Goal: Task Accomplishment & Management: Complete application form

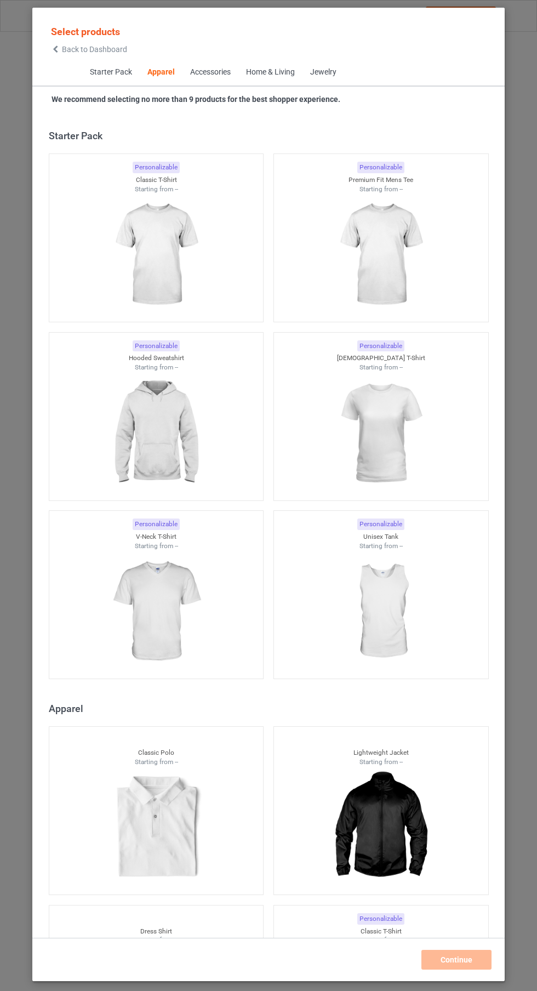
scroll to position [587, 0]
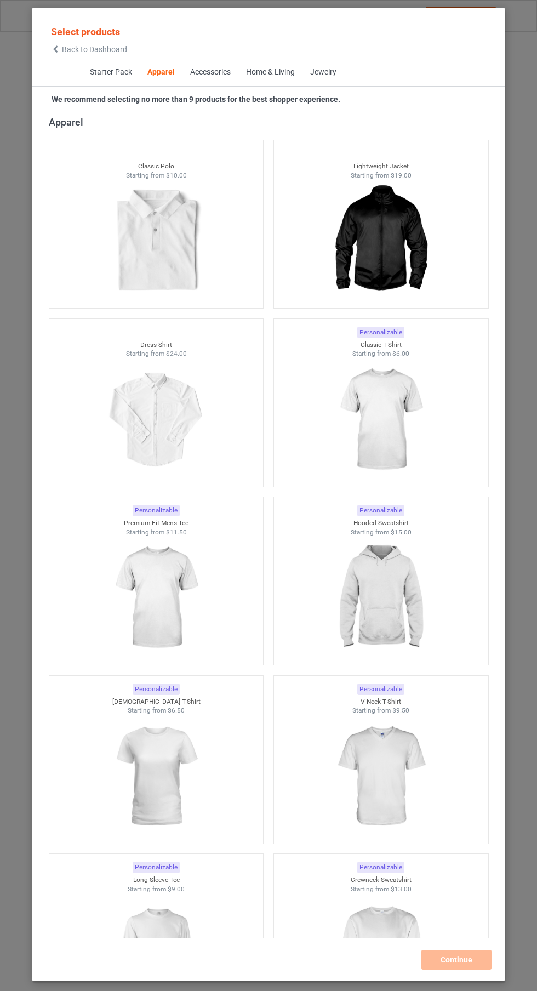
click at [375, 420] on img at bounding box center [381, 419] width 98 height 123
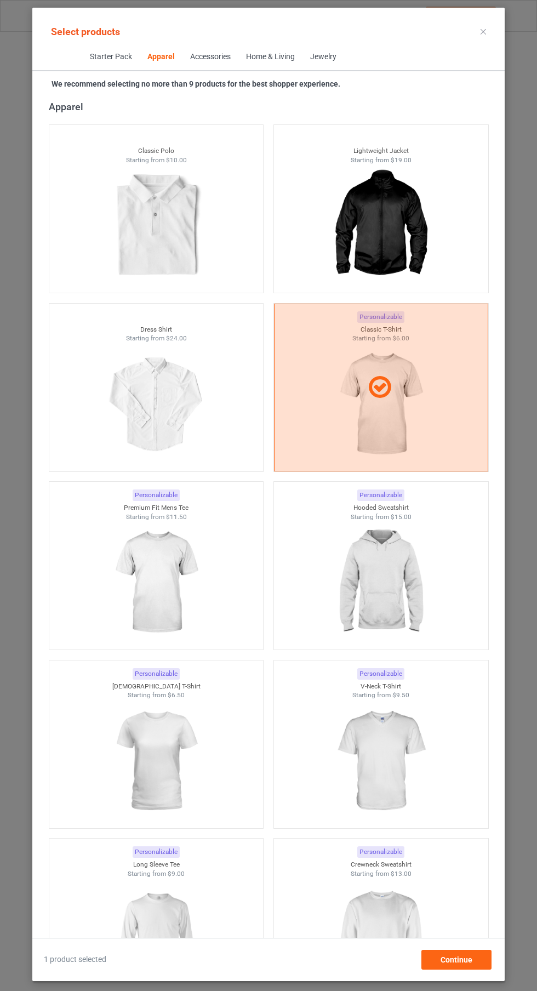
click at [190, 578] on img at bounding box center [156, 582] width 98 height 123
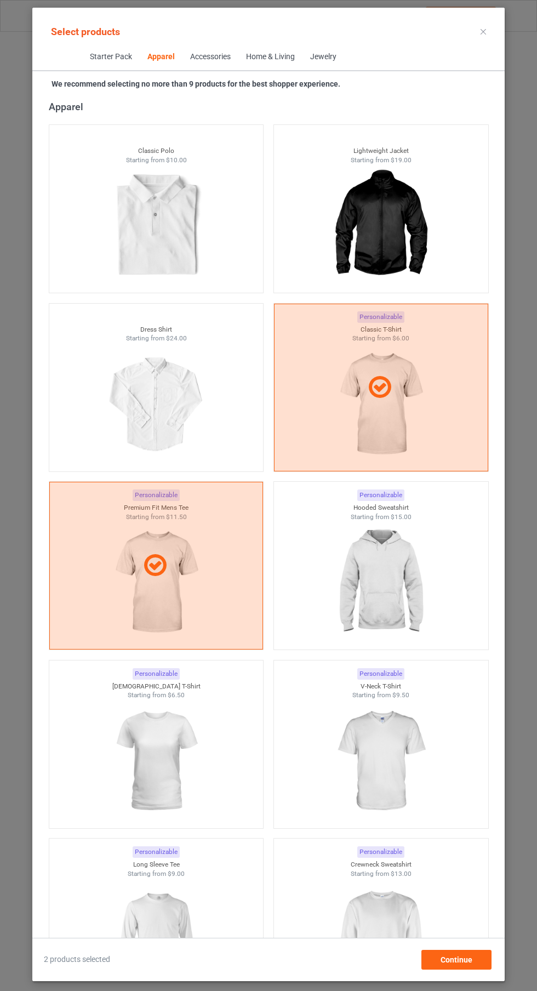
click at [384, 560] on img at bounding box center [381, 582] width 98 height 123
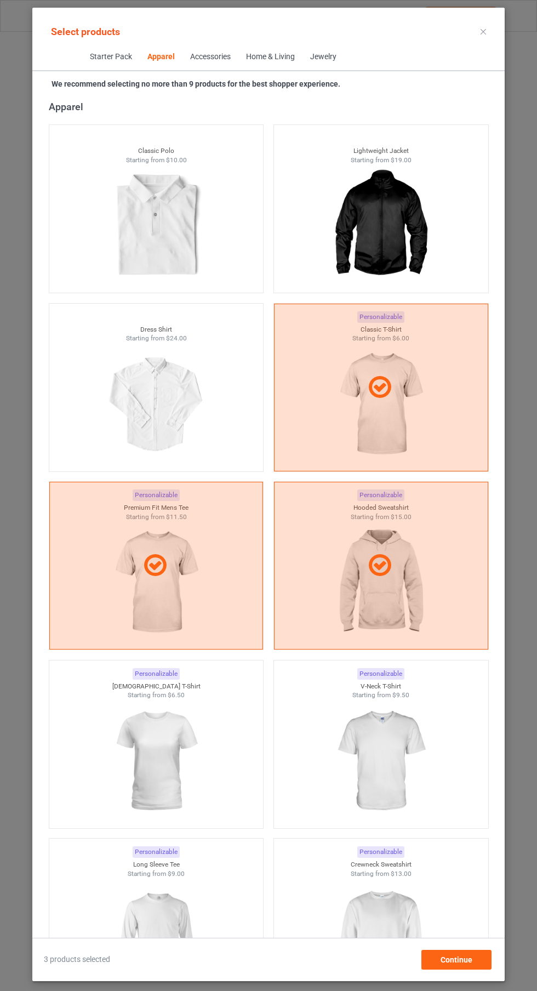
click at [193, 736] on img at bounding box center [156, 761] width 98 height 123
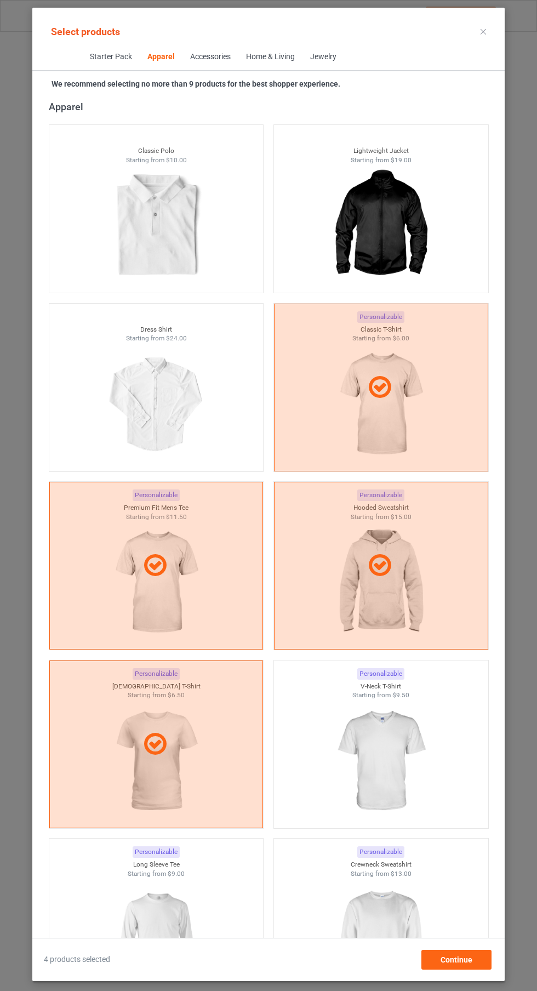
click at [383, 787] on img at bounding box center [381, 761] width 98 height 123
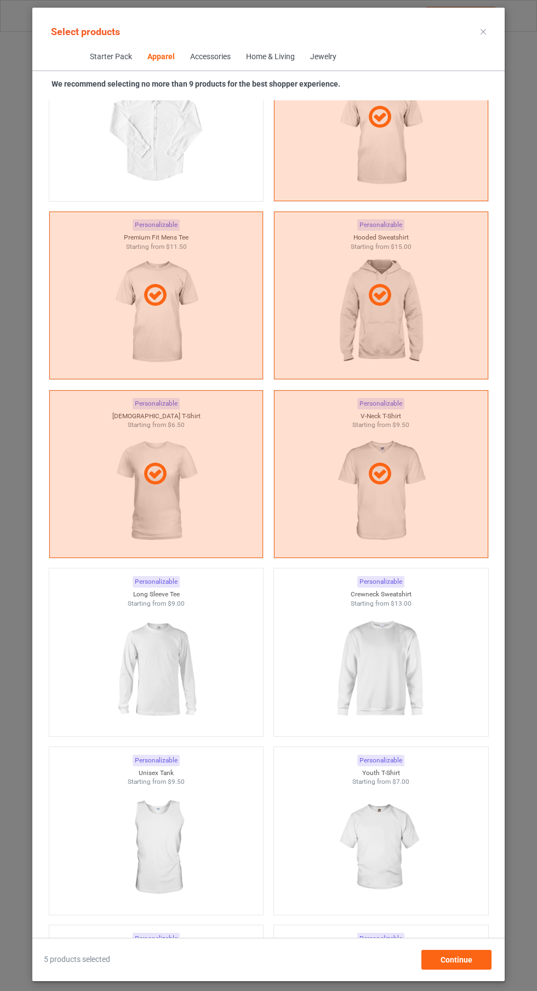
scroll to position [856, 0]
click at [360, 703] on img at bounding box center [381, 670] width 98 height 123
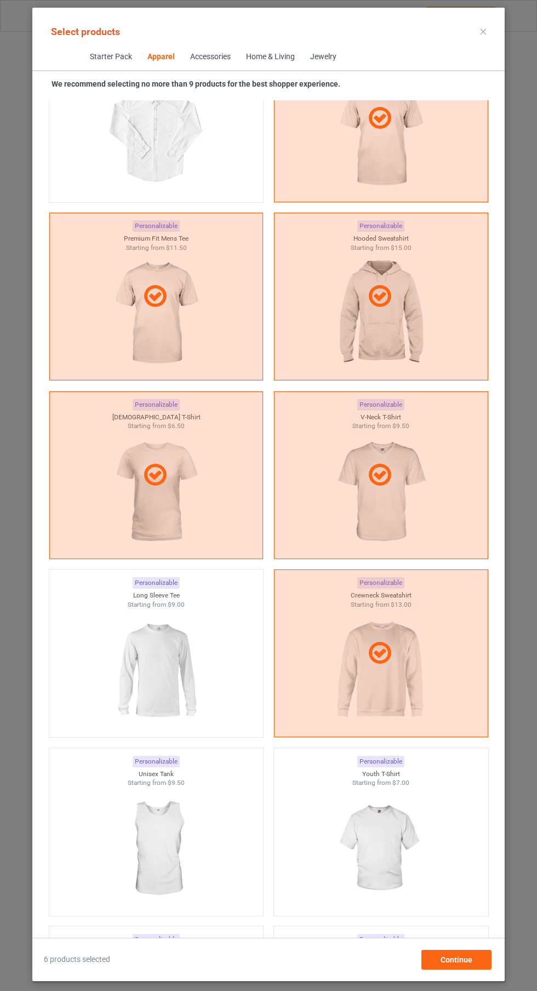
click at [175, 634] on img at bounding box center [156, 670] width 98 height 123
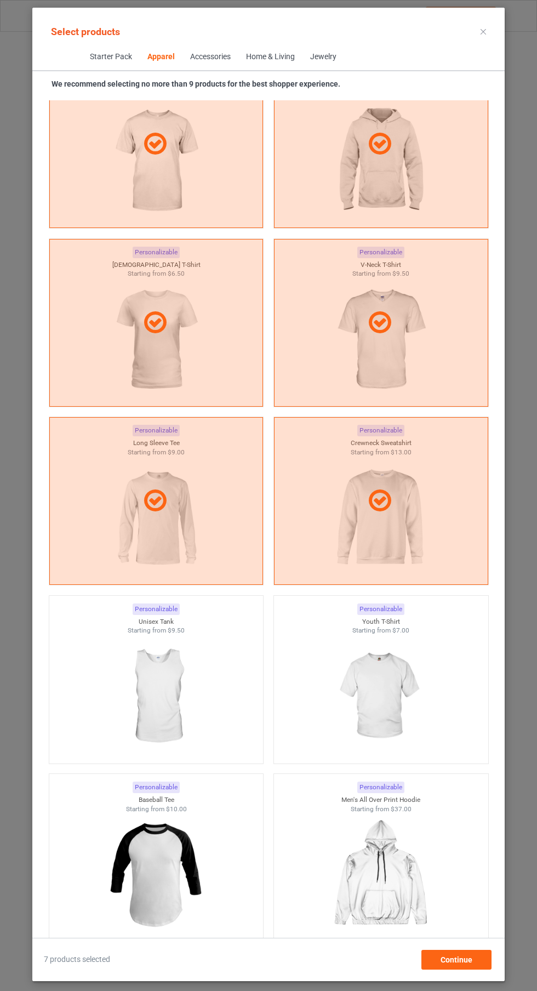
scroll to position [1030, 0]
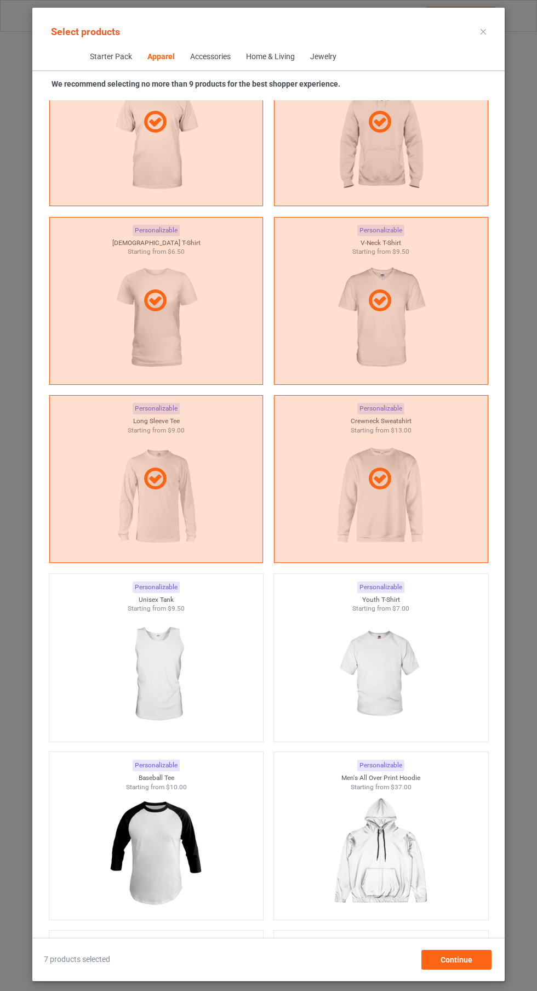
click at [192, 642] on img at bounding box center [156, 674] width 98 height 123
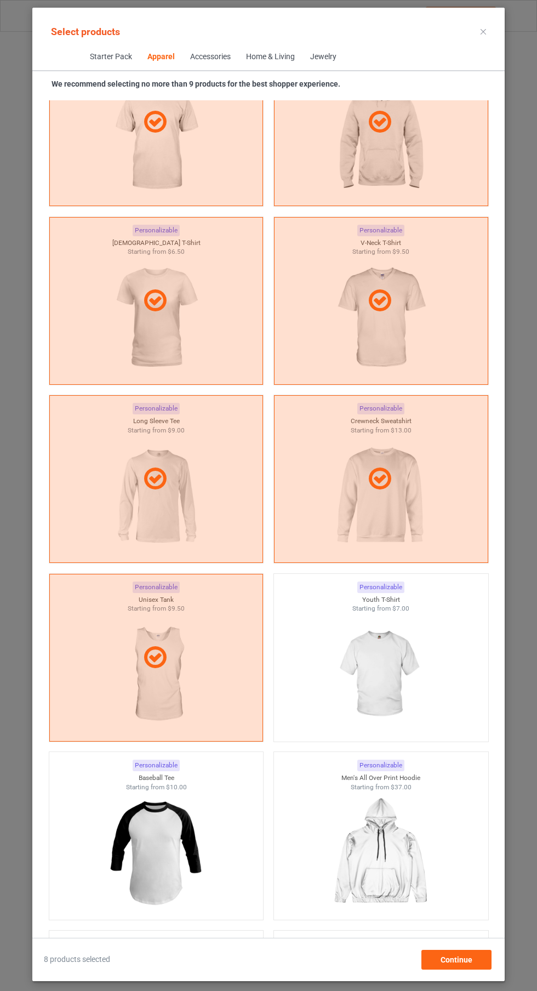
click at [483, 31] on icon at bounding box center [483, 31] width 5 height 5
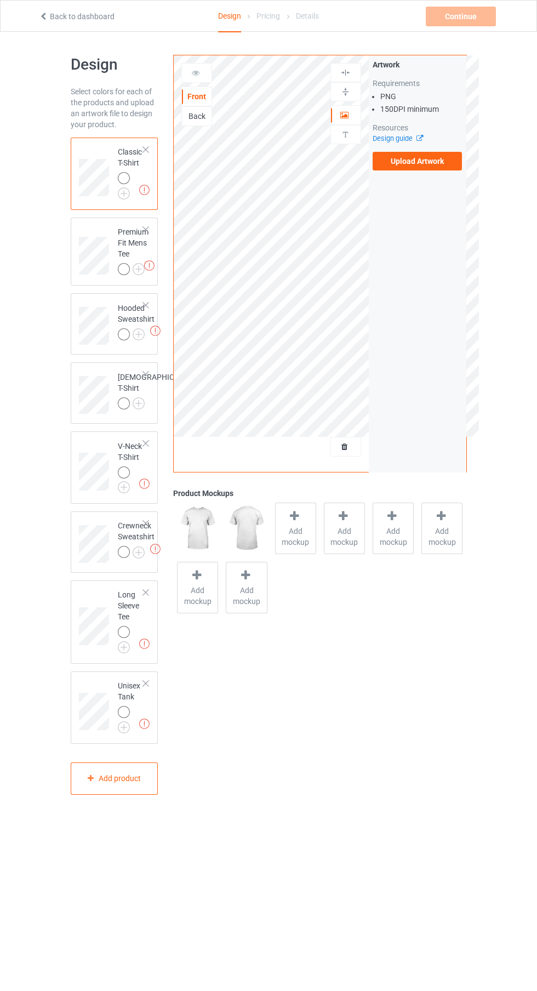
click at [455, 156] on label "Upload Artwork" at bounding box center [418, 161] width 90 height 19
click at [0, 0] on input "Upload Artwork" at bounding box center [0, 0] width 0 height 0
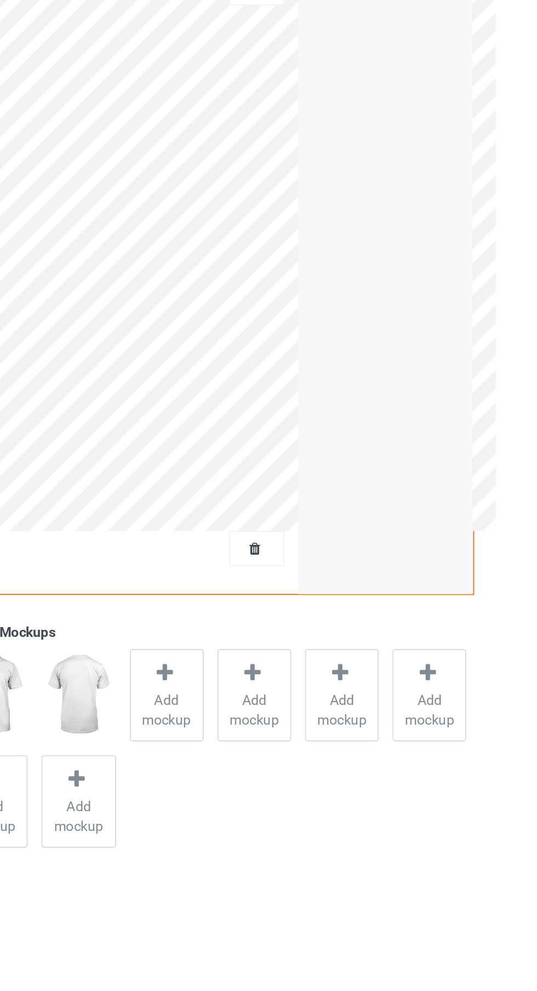
scroll to position [4, 0]
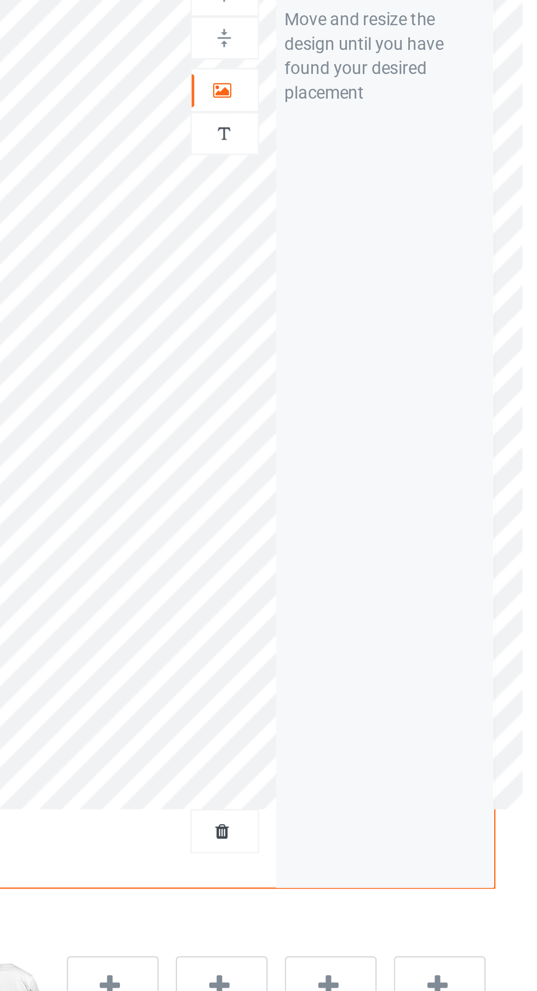
click at [358, 110] on div at bounding box center [346, 111] width 30 height 11
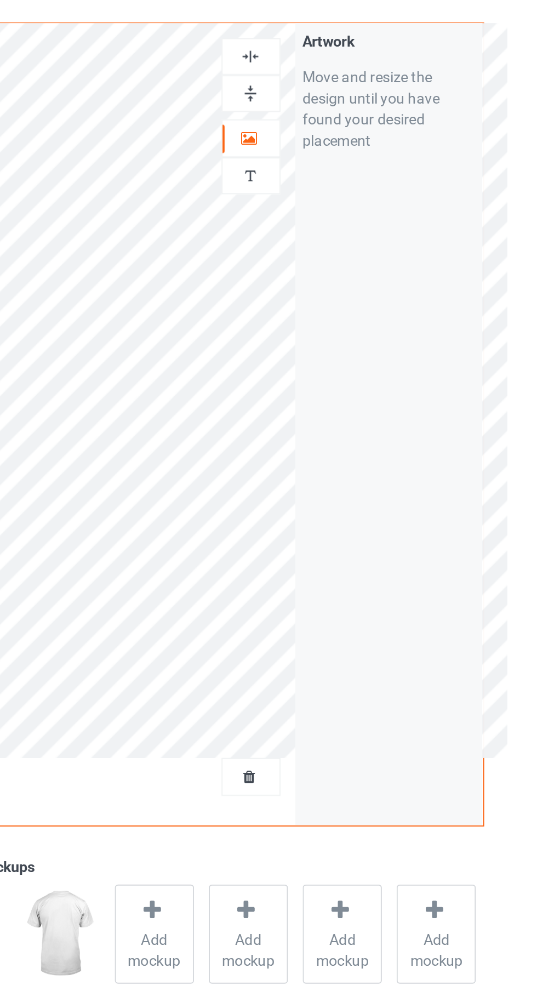
click at [343, 64] on img at bounding box center [345, 69] width 10 height 10
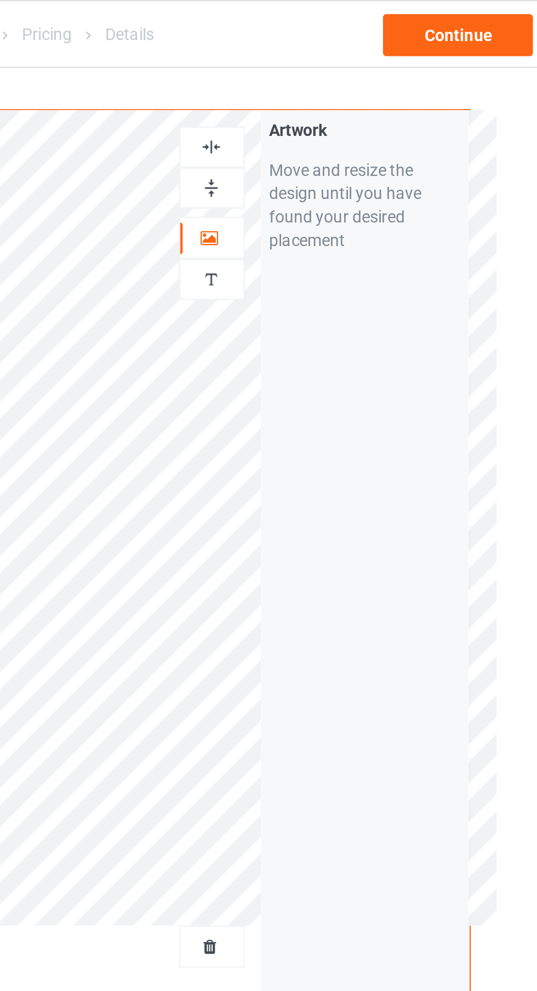
click at [346, 68] on img at bounding box center [345, 69] width 10 height 10
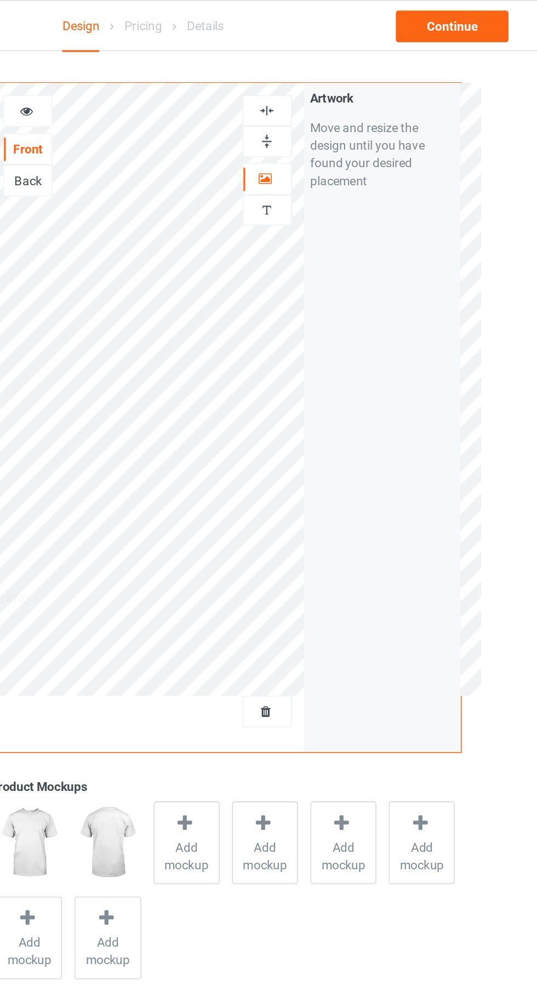
scroll to position [0, 0]
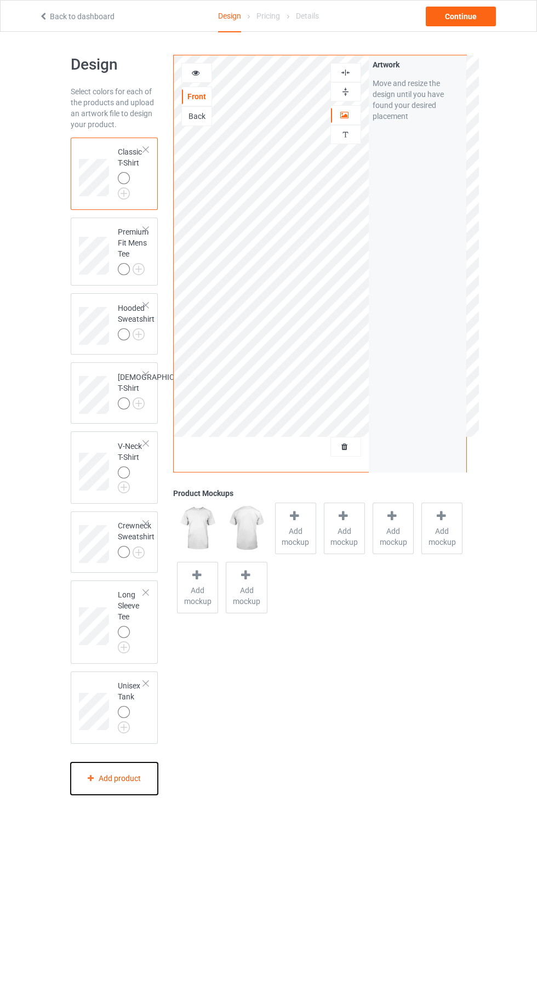
click at [127, 792] on div "Add product" at bounding box center [115, 778] width 88 height 32
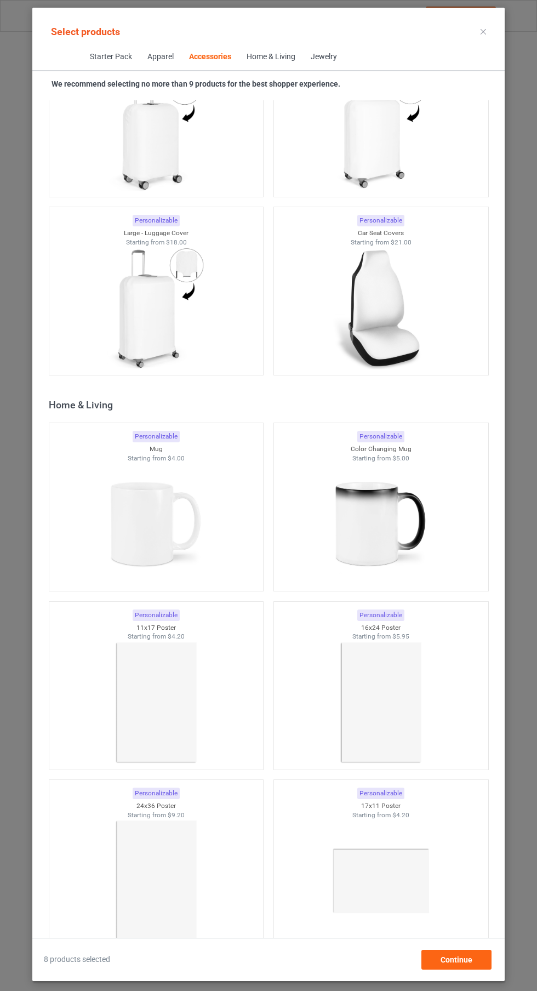
scroll to position [9290, 0]
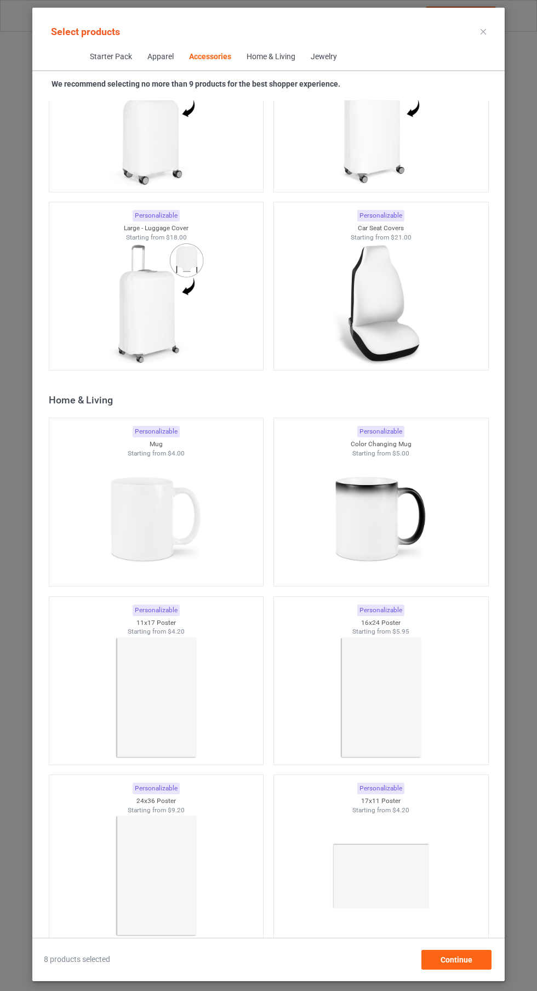
click at [354, 482] on img at bounding box center [381, 519] width 98 height 123
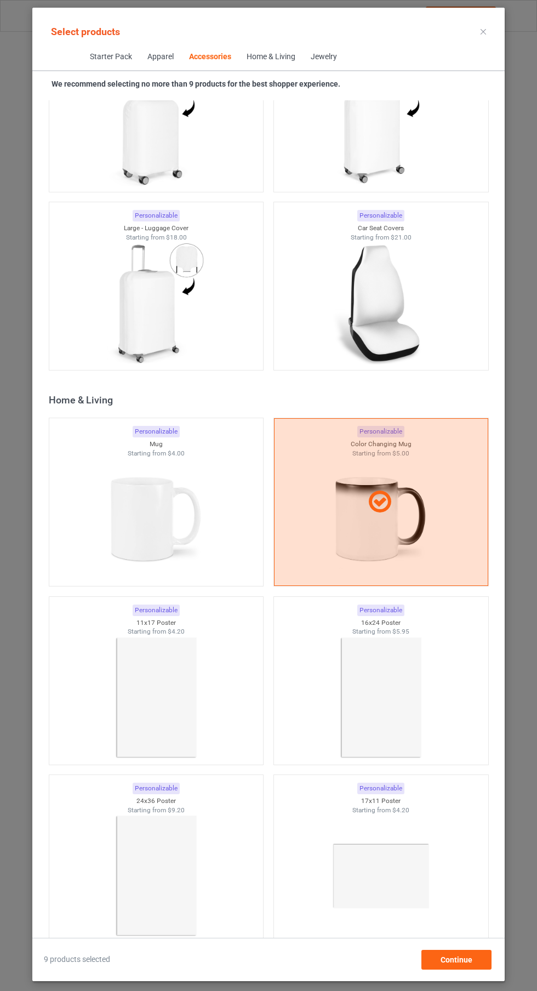
click at [158, 532] on img at bounding box center [156, 519] width 98 height 123
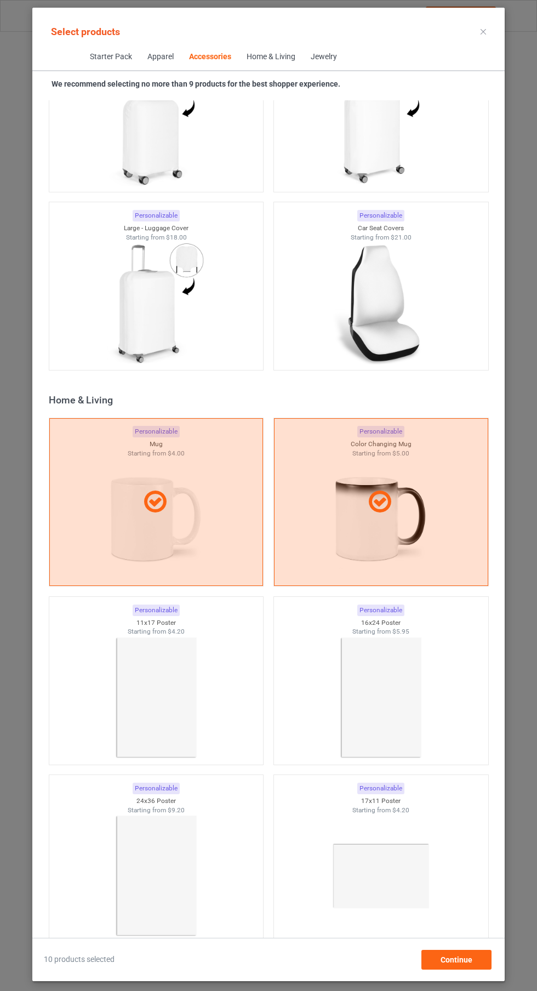
click at [501, 35] on div "Select products" at bounding box center [268, 31] width 473 height 25
click at [483, 31] on icon at bounding box center [483, 31] width 5 height 5
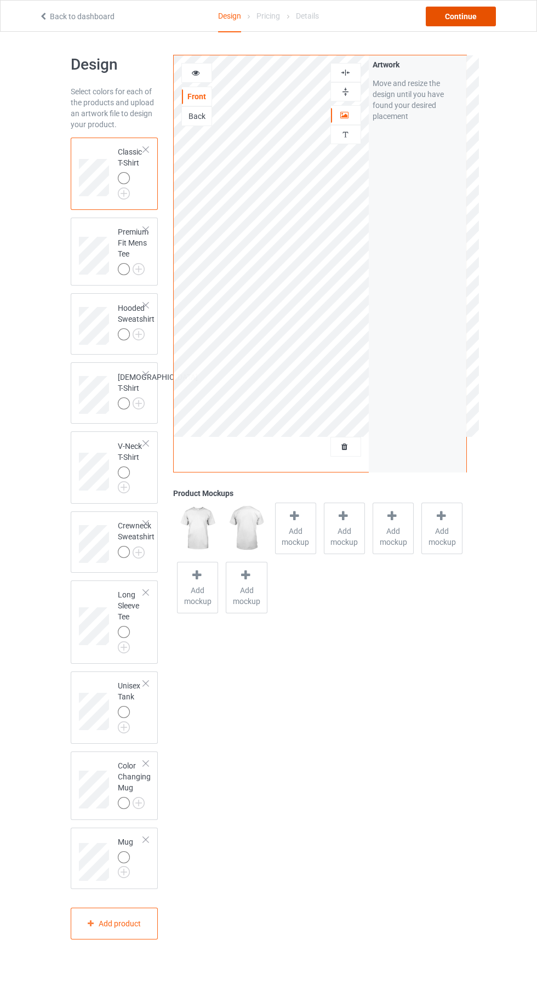
click at [480, 17] on div "Continue" at bounding box center [461, 17] width 70 height 20
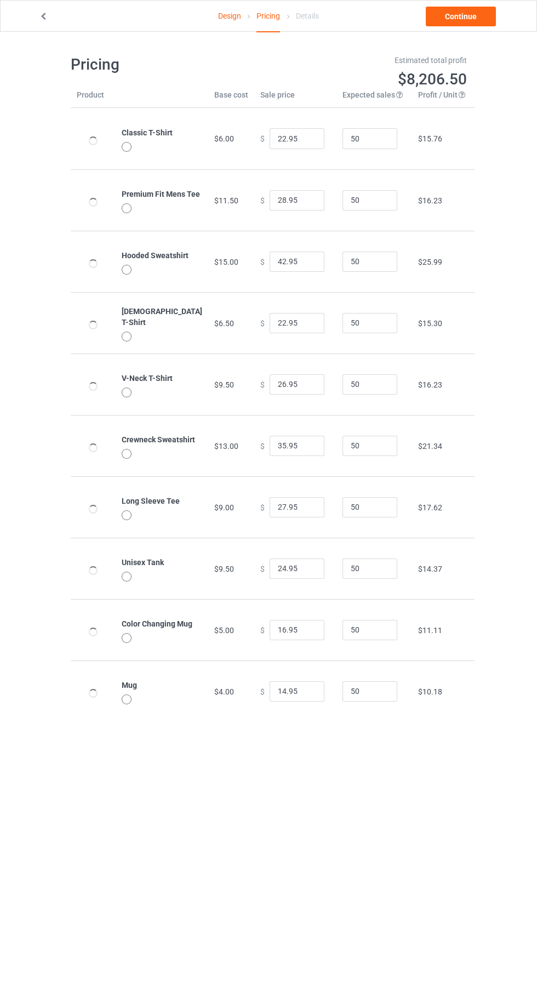
click at [228, 24] on link "Design" at bounding box center [229, 16] width 23 height 31
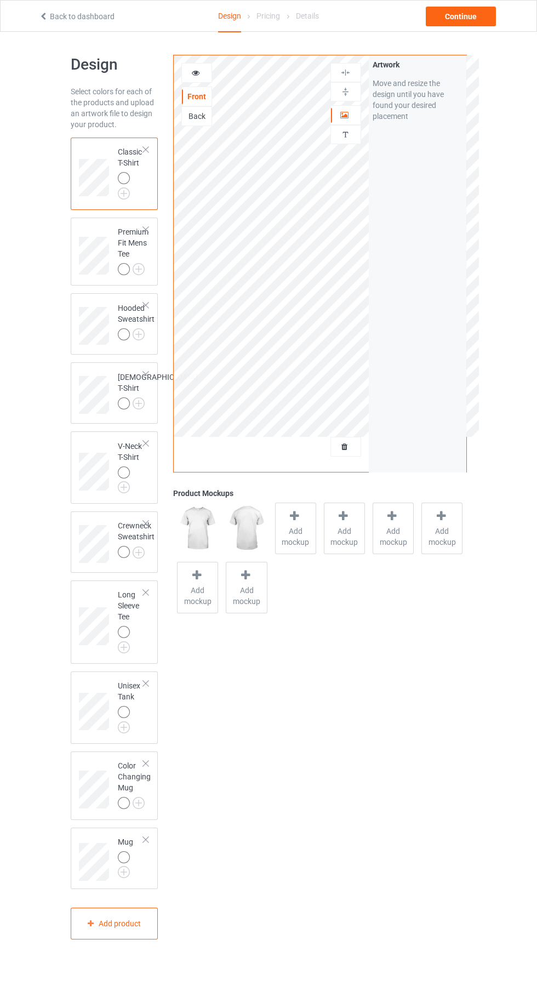
click at [123, 809] on div at bounding box center [124, 803] width 12 height 12
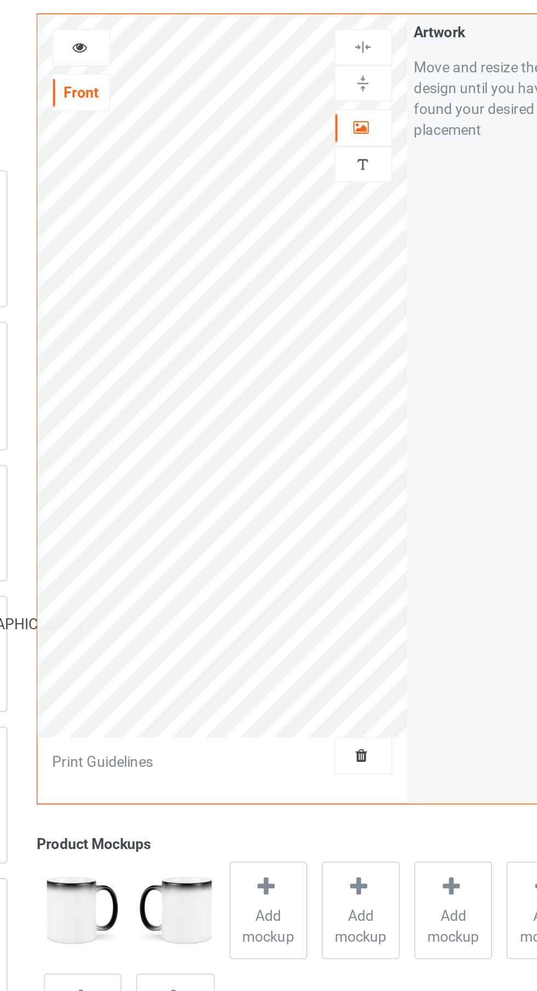
click at [355, 118] on div at bounding box center [346, 115] width 30 height 11
click at [356, 116] on div at bounding box center [346, 115] width 30 height 11
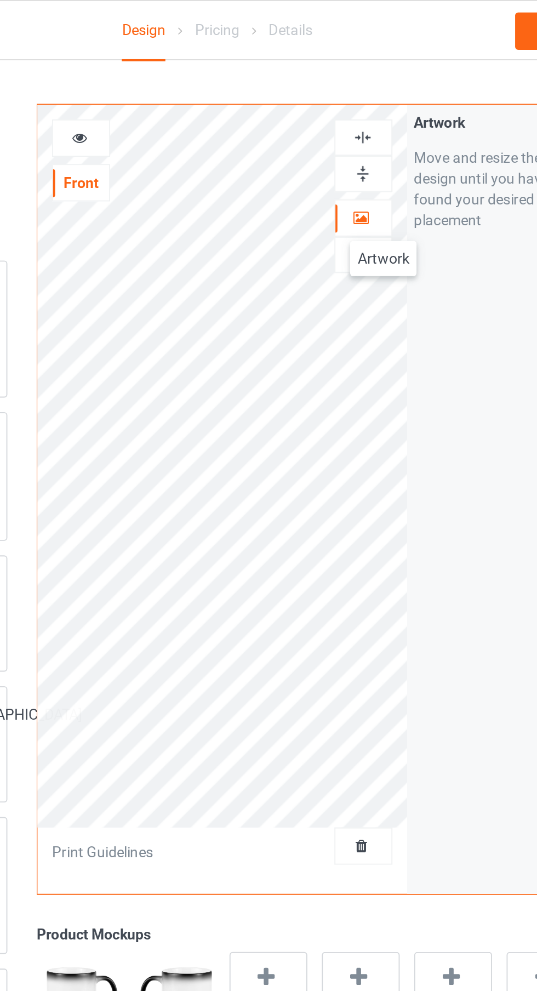
click at [351, 95] on div at bounding box center [346, 92] width 30 height 10
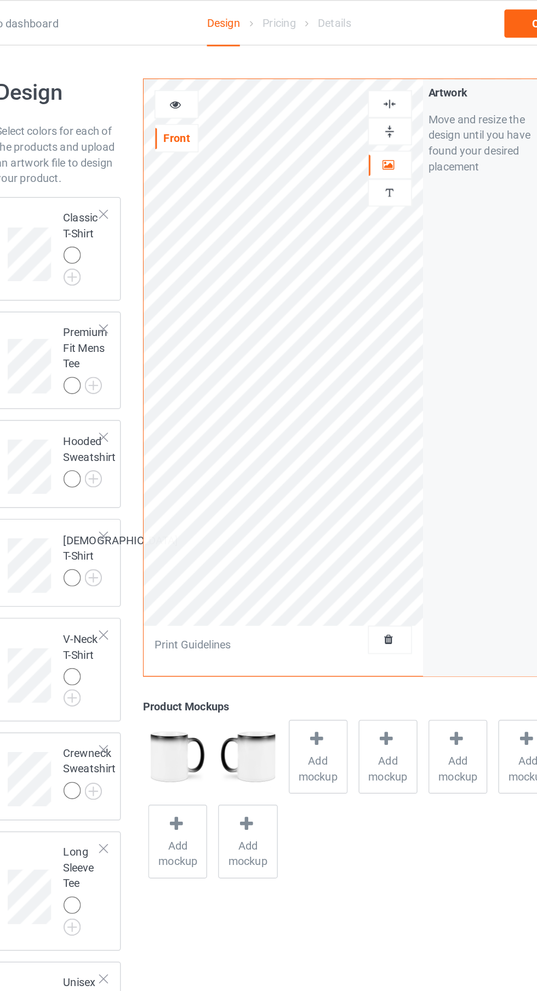
click at [195, 70] on icon at bounding box center [195, 71] width 9 height 8
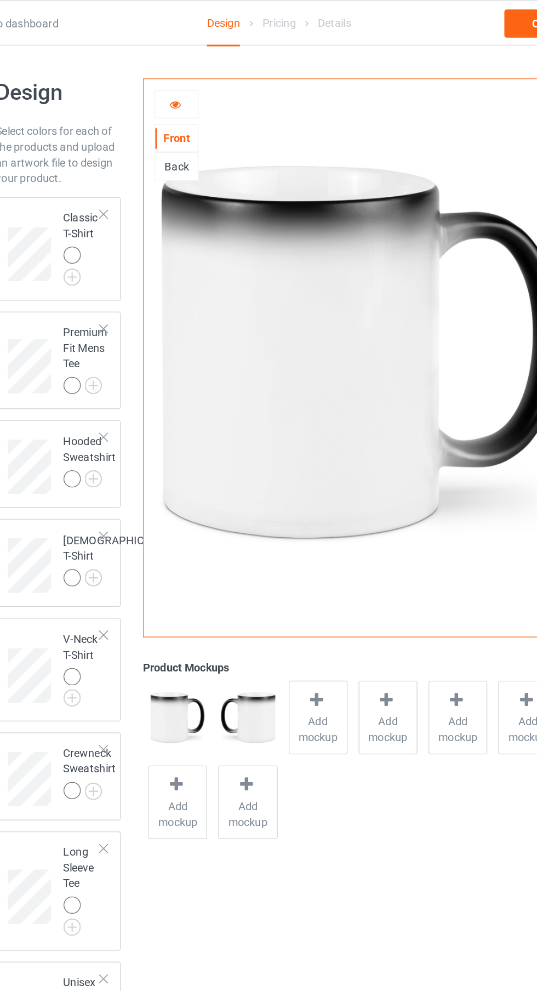
click at [195, 117] on div "Back" at bounding box center [197, 116] width 30 height 11
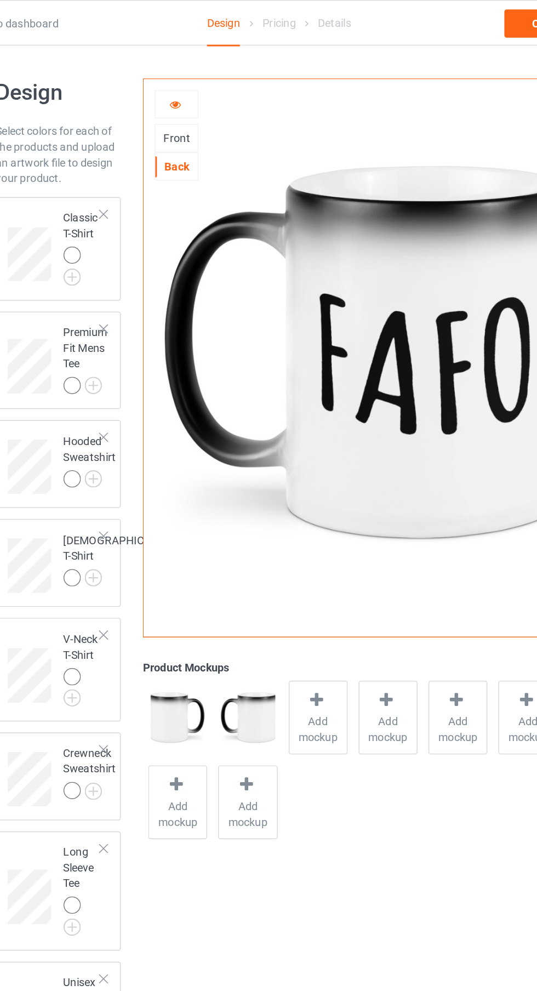
click at [203, 94] on div "Front" at bounding box center [197, 96] width 30 height 11
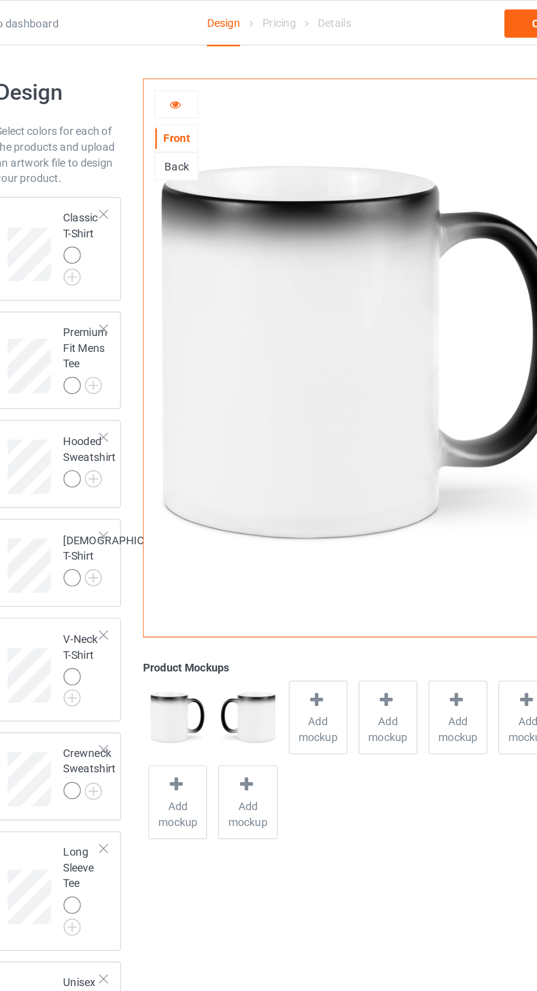
click at [196, 73] on icon at bounding box center [195, 71] width 9 height 8
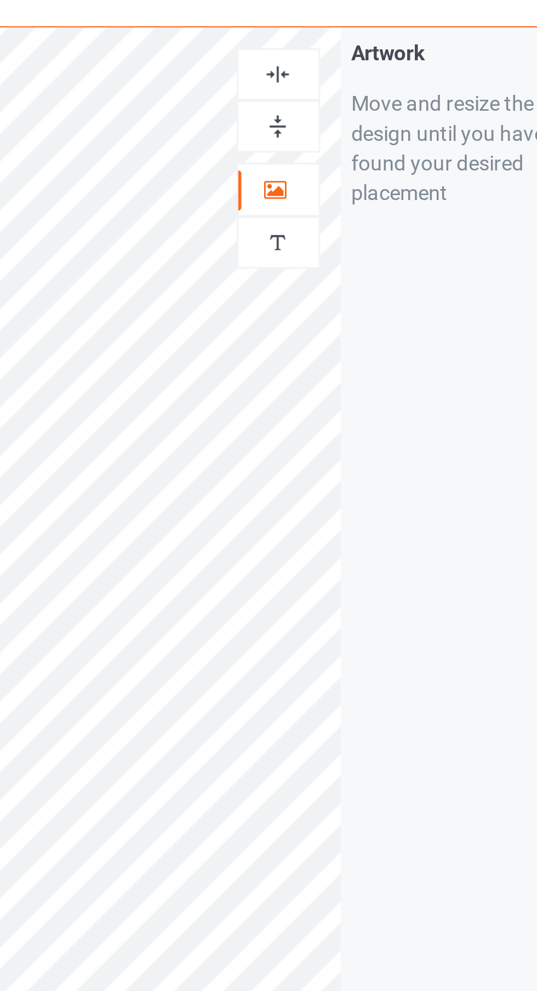
click at [353, 92] on div at bounding box center [346, 92] width 30 height 10
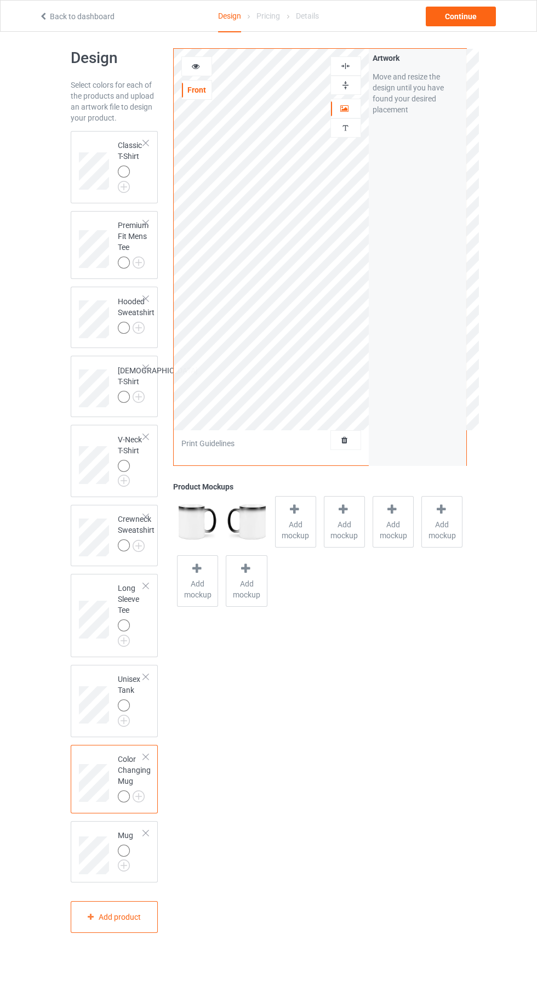
scroll to position [15, 0]
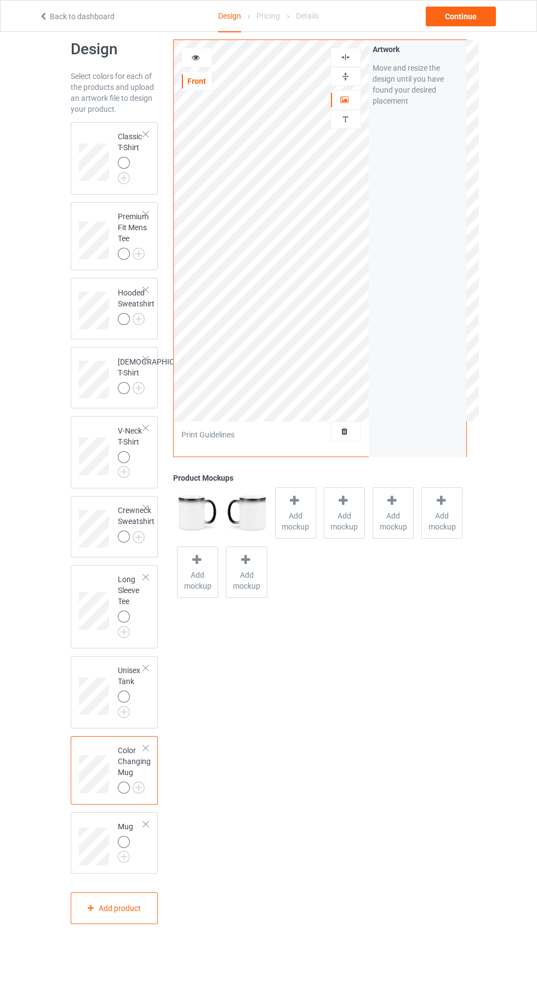
click at [200, 55] on icon at bounding box center [195, 56] width 9 height 8
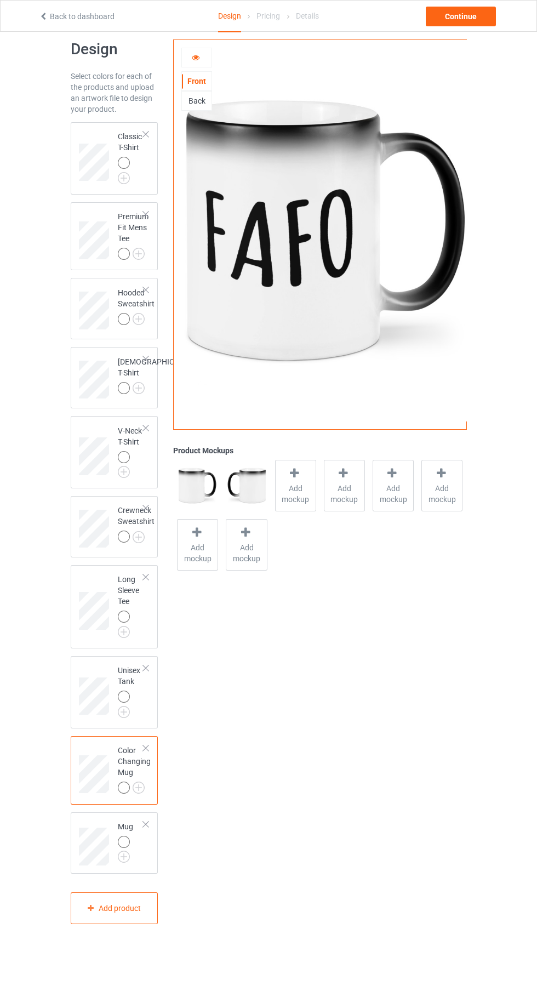
click at [196, 56] on icon at bounding box center [195, 56] width 9 height 8
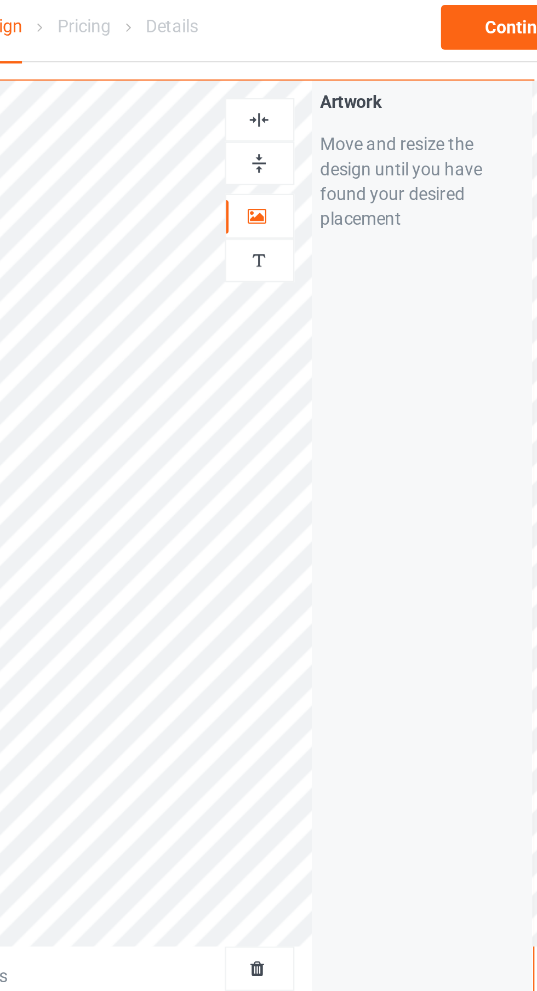
scroll to position [14, 0]
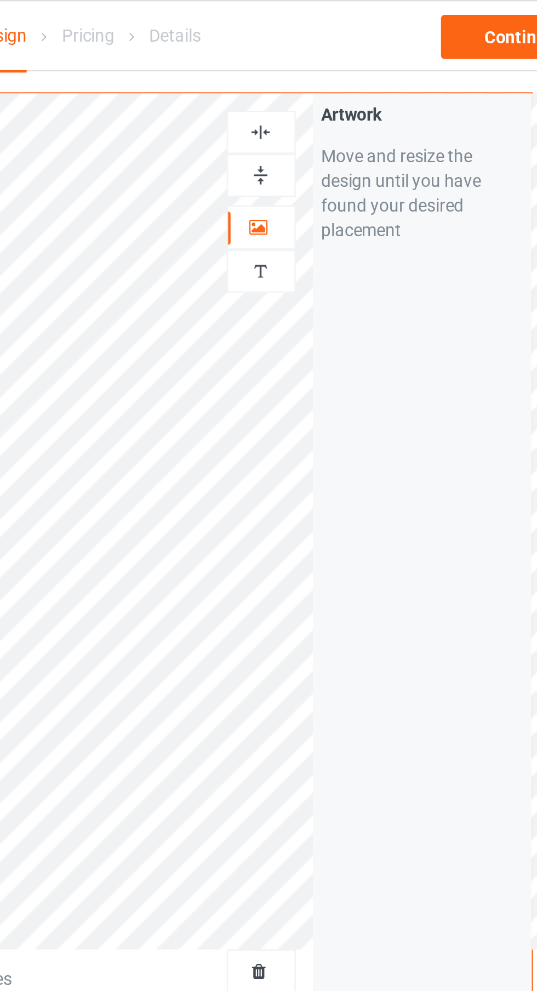
click at [352, 59] on div at bounding box center [346, 59] width 30 height 10
click at [349, 75] on img at bounding box center [345, 78] width 10 height 10
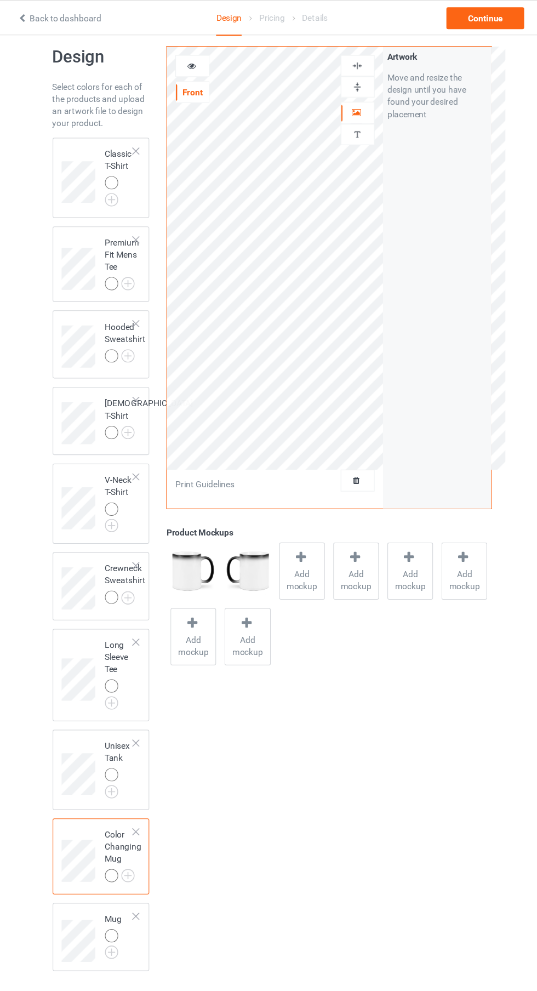
scroll to position [13, 0]
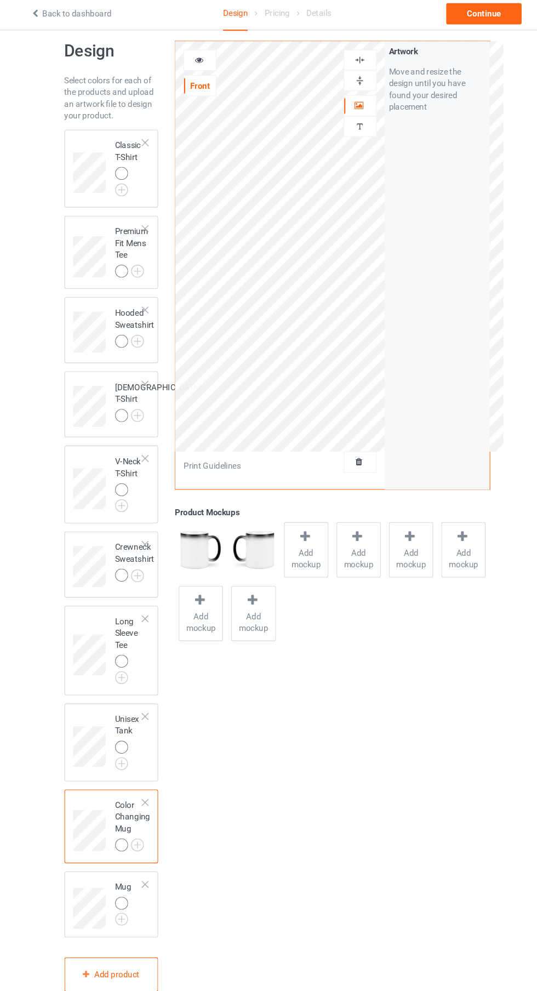
click at [196, 58] on icon at bounding box center [195, 58] width 9 height 8
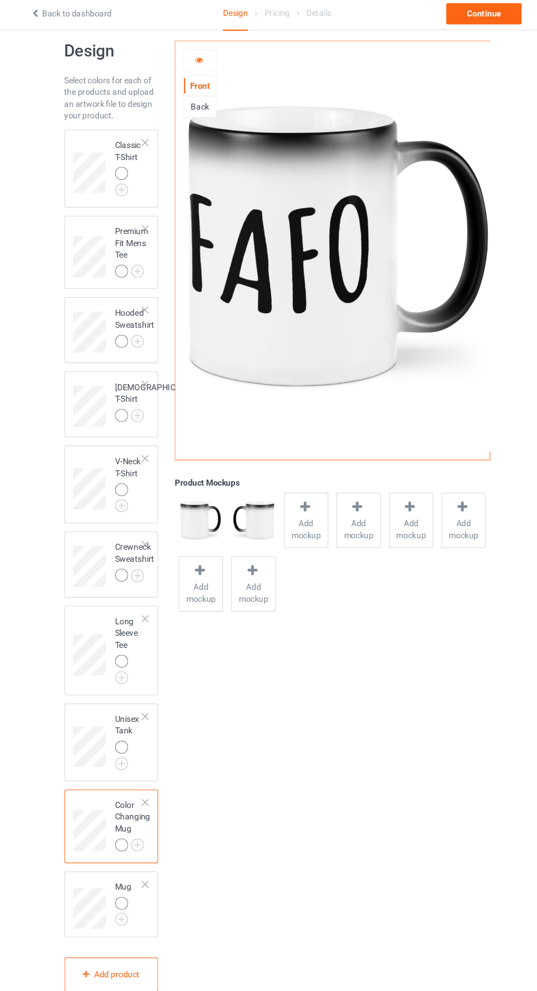
click at [195, 56] on icon at bounding box center [195, 58] width 9 height 8
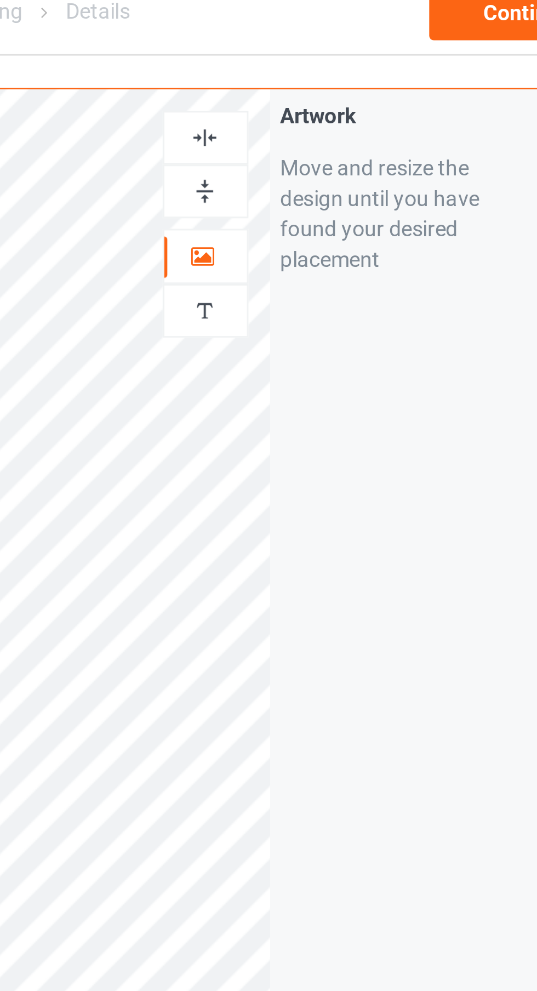
scroll to position [12, 0]
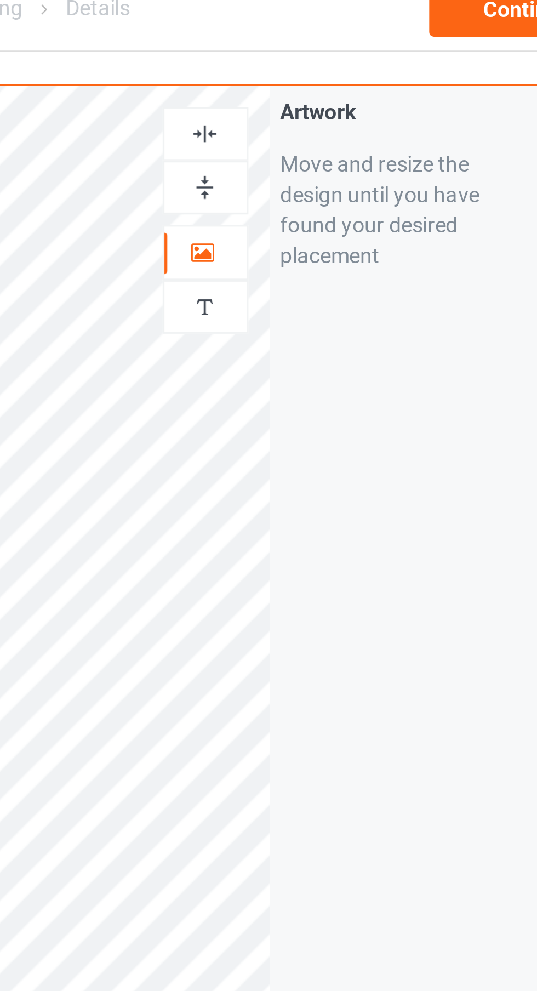
click at [351, 78] on img at bounding box center [345, 80] width 10 height 10
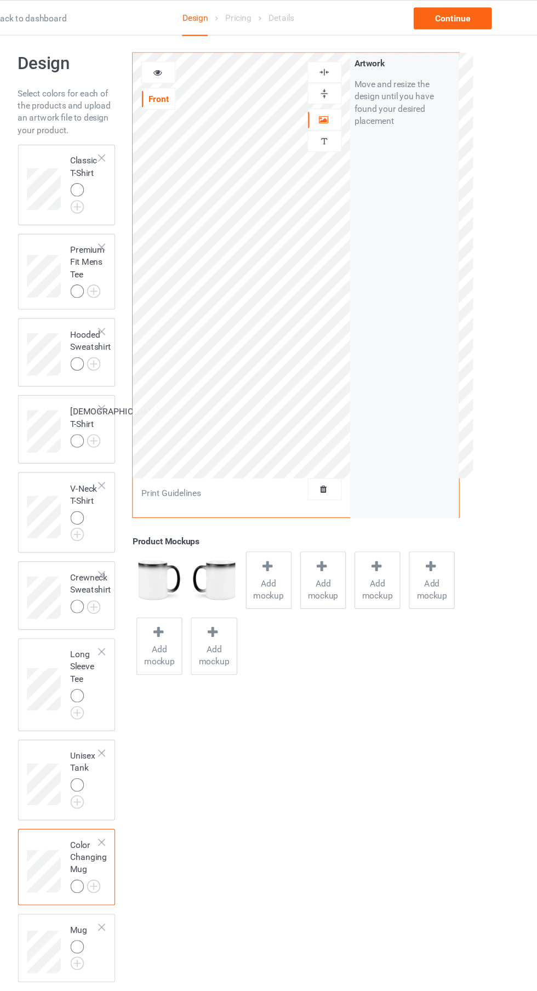
scroll to position [7, 0]
click at [203, 65] on div at bounding box center [197, 65] width 30 height 11
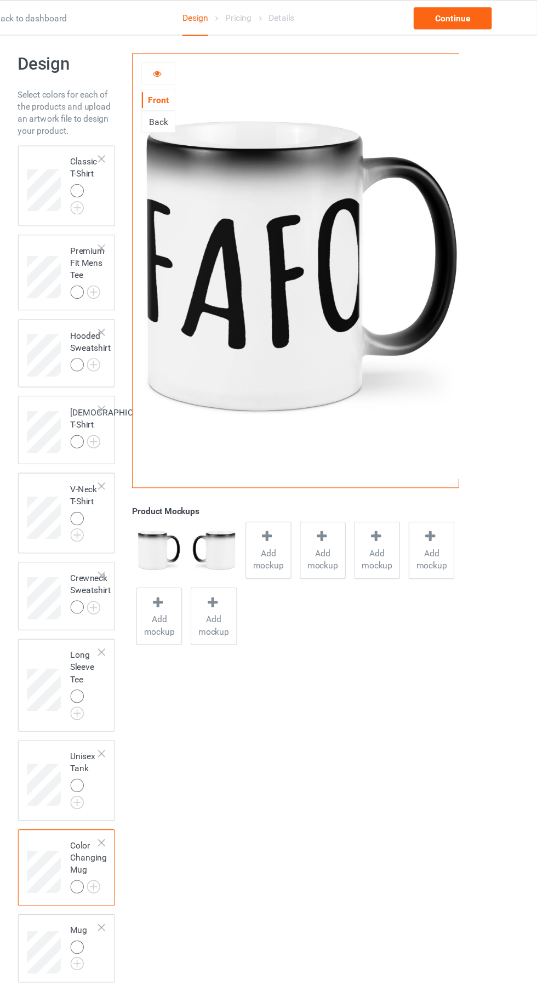
click at [196, 65] on icon at bounding box center [195, 64] width 9 height 8
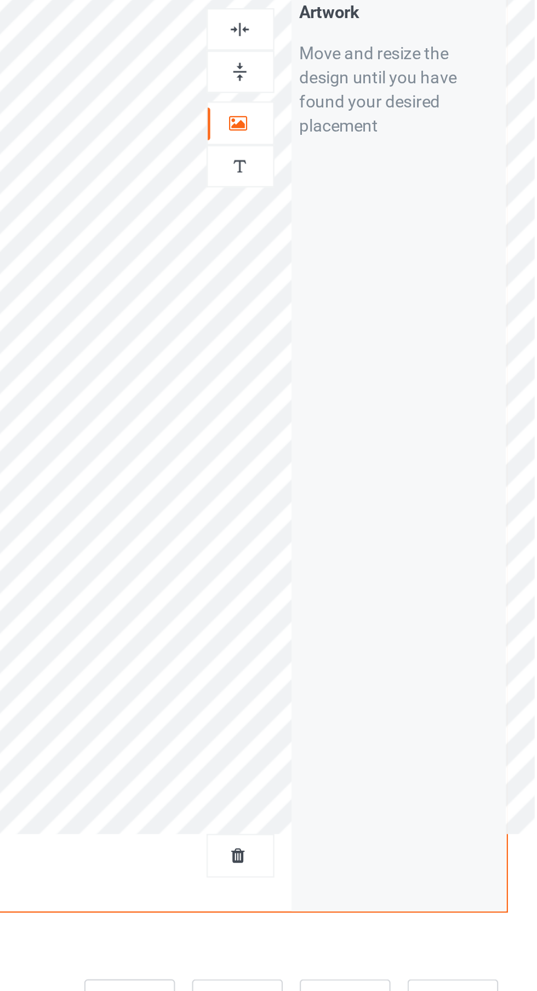
click at [357, 85] on div at bounding box center [346, 84] width 30 height 10
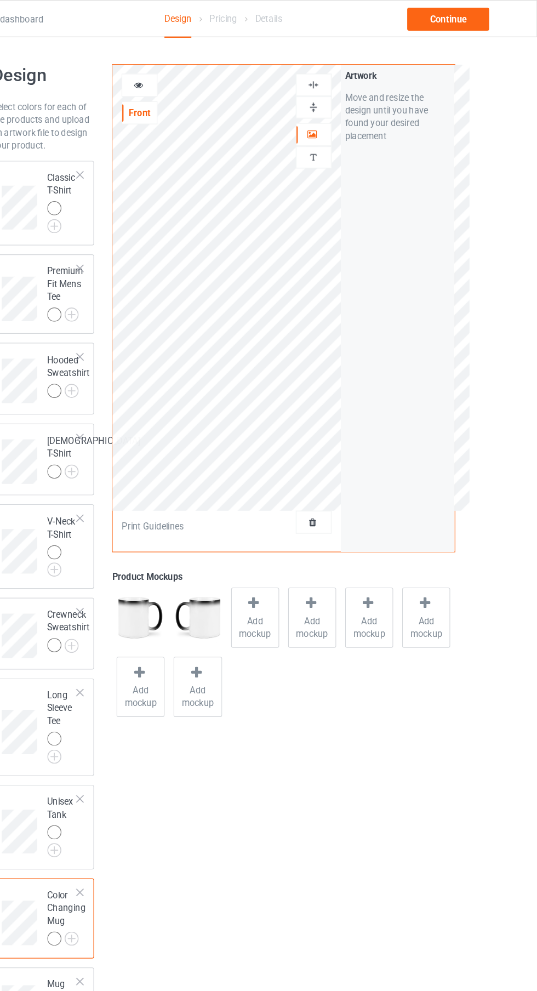
scroll to position [0, 0]
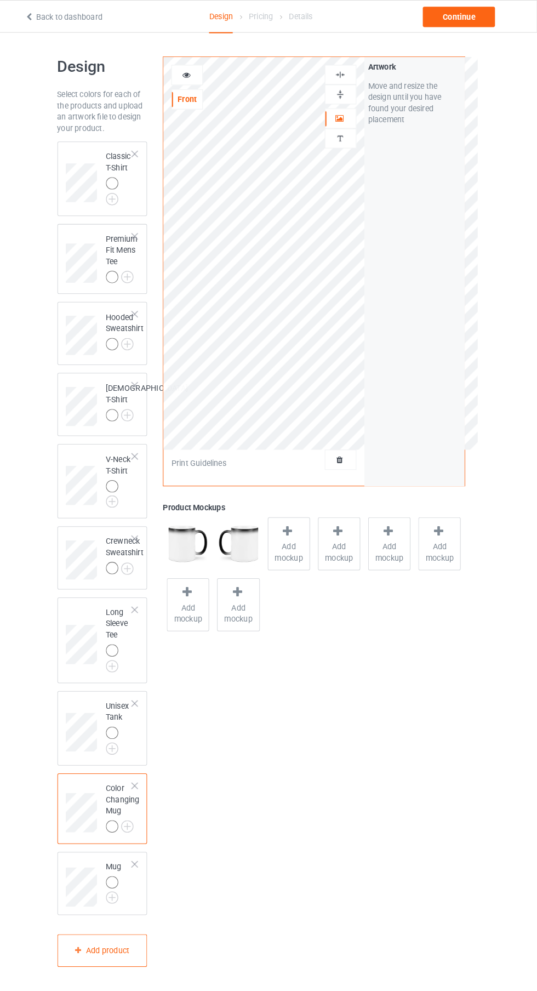
click at [210, 78] on div at bounding box center [197, 72] width 30 height 11
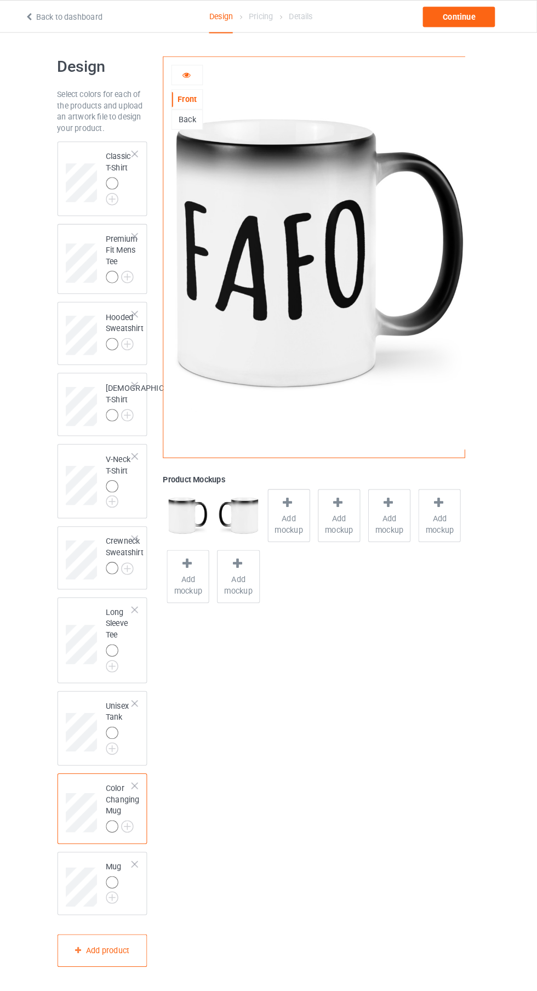
click at [0, 0] on img at bounding box center [0, 0] width 0 height 0
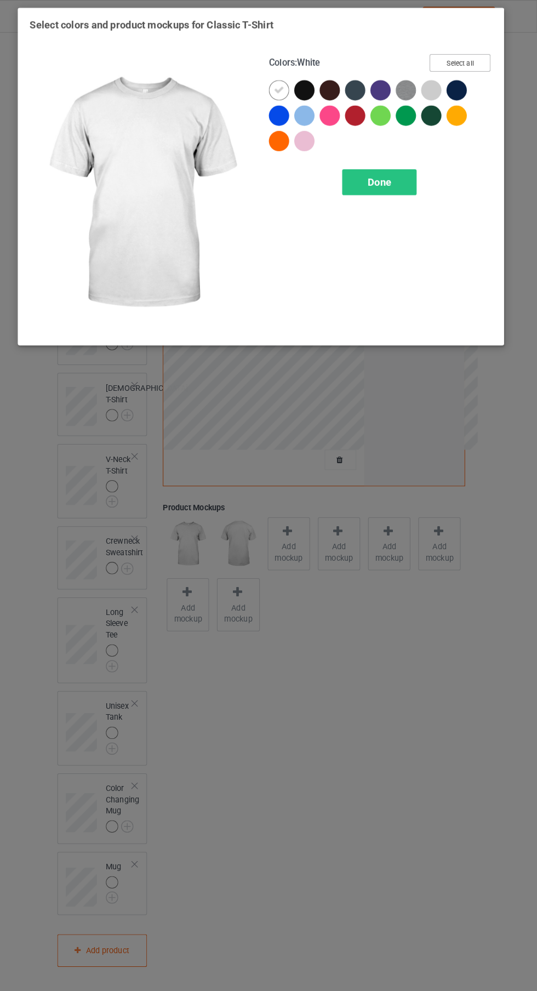
click at [477, 56] on button "Select all" at bounding box center [461, 61] width 59 height 17
click at [311, 87] on icon at bounding box center [311, 88] width 10 height 10
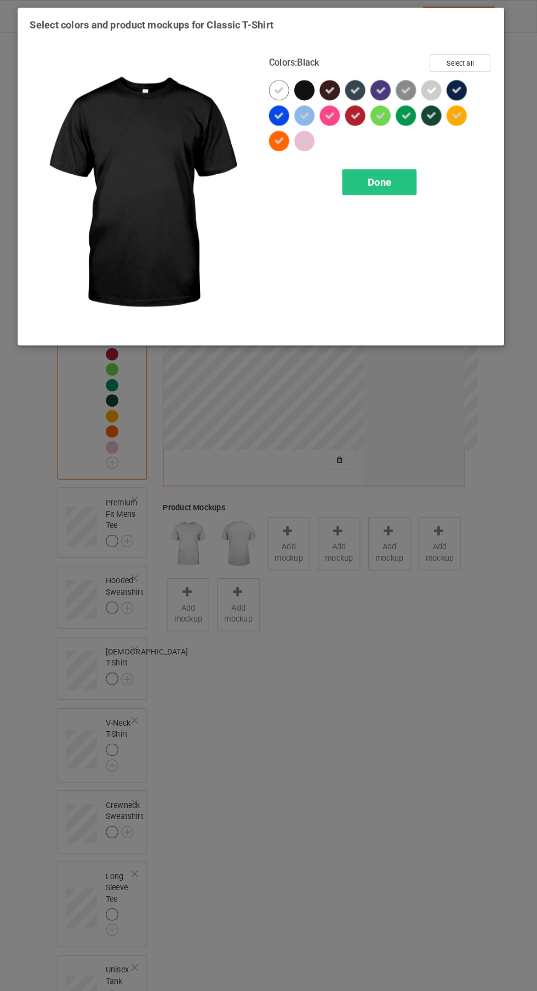
click at [379, 174] on span "Done" at bounding box center [383, 177] width 23 height 12
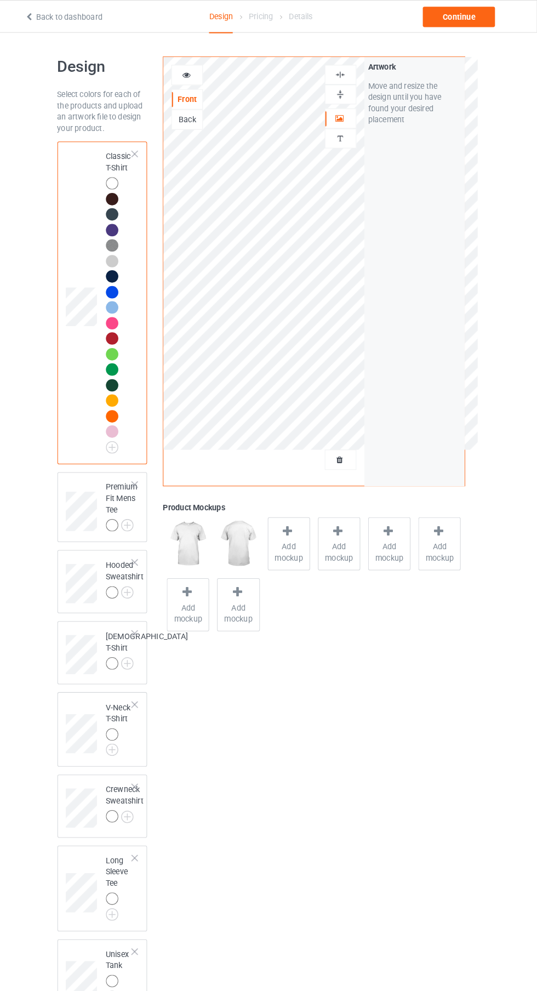
click at [0, 0] on img at bounding box center [0, 0] width 0 height 0
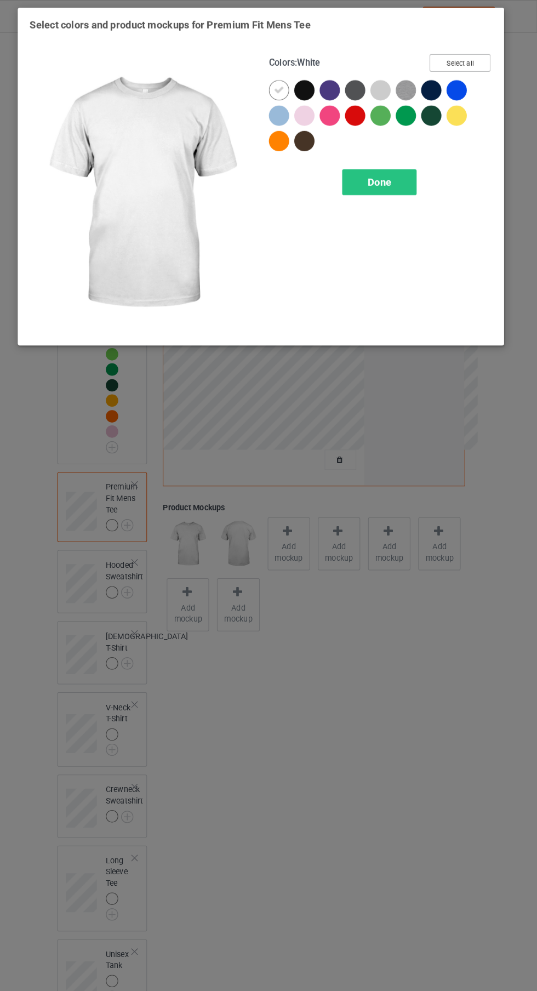
click at [474, 54] on button "Select all" at bounding box center [461, 61] width 59 height 17
click at [311, 87] on icon at bounding box center [311, 88] width 10 height 10
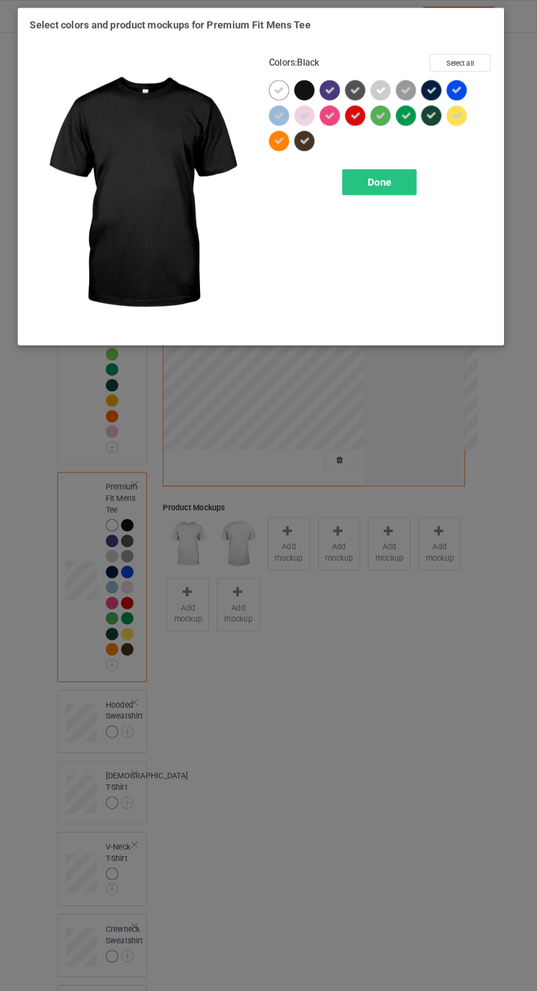
click at [368, 177] on div "Done" at bounding box center [384, 176] width 72 height 25
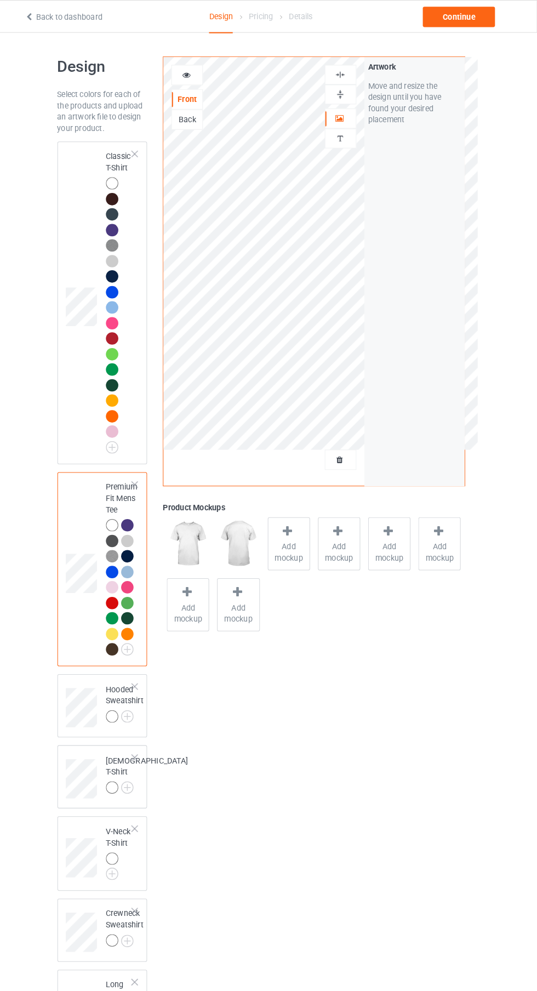
click at [146, 670] on div at bounding box center [146, 667] width 8 height 8
click at [0, 0] on img at bounding box center [0, 0] width 0 height 0
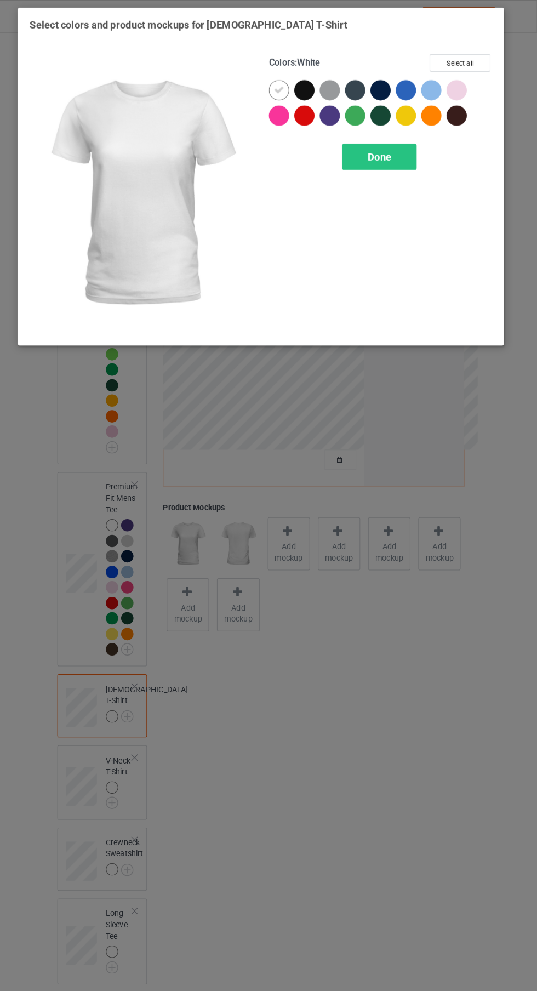
click at [474, 53] on button "Select all" at bounding box center [461, 61] width 59 height 17
click at [311, 87] on icon at bounding box center [311, 88] width 10 height 10
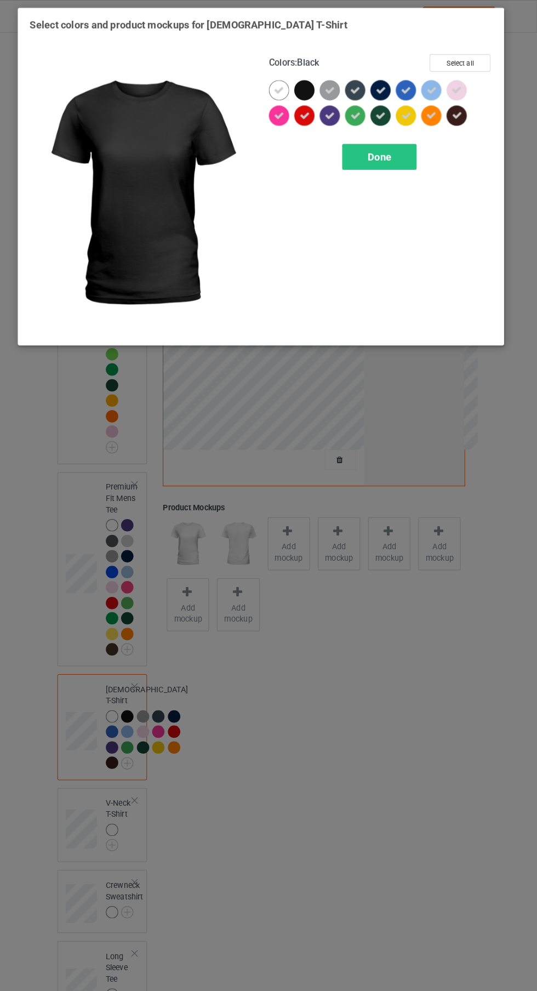
click at [375, 156] on span "Done" at bounding box center [383, 152] width 23 height 12
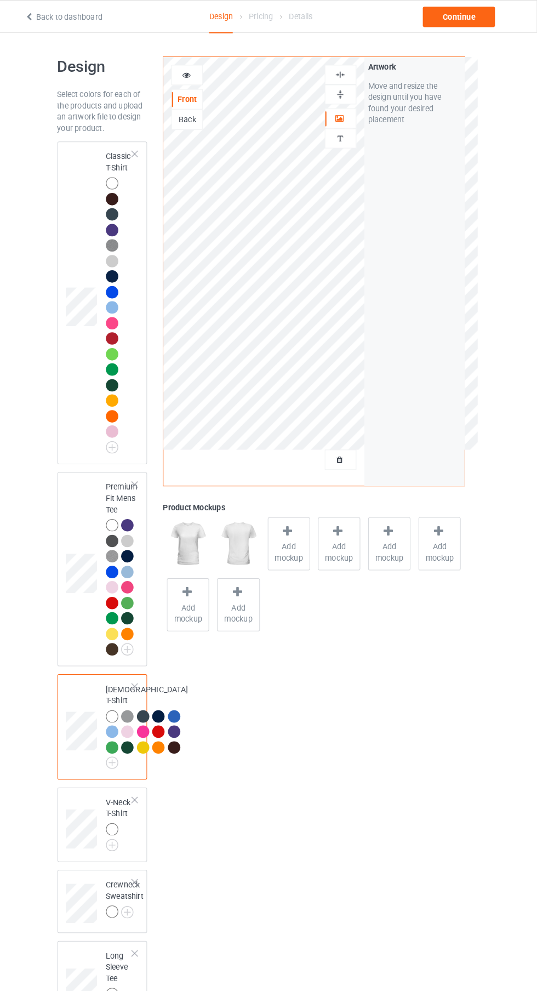
click at [361, 71] on div at bounding box center [346, 72] width 31 height 19
click at [345, 77] on img at bounding box center [345, 72] width 10 height 10
click at [464, 16] on div "Continue" at bounding box center [461, 17] width 70 height 20
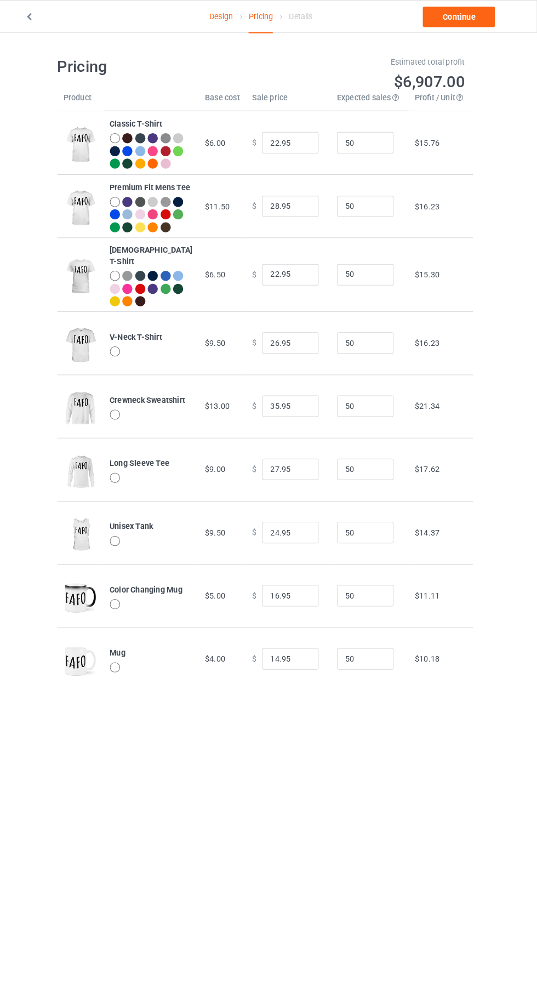
click at [230, 15] on link "Design" at bounding box center [229, 16] width 23 height 31
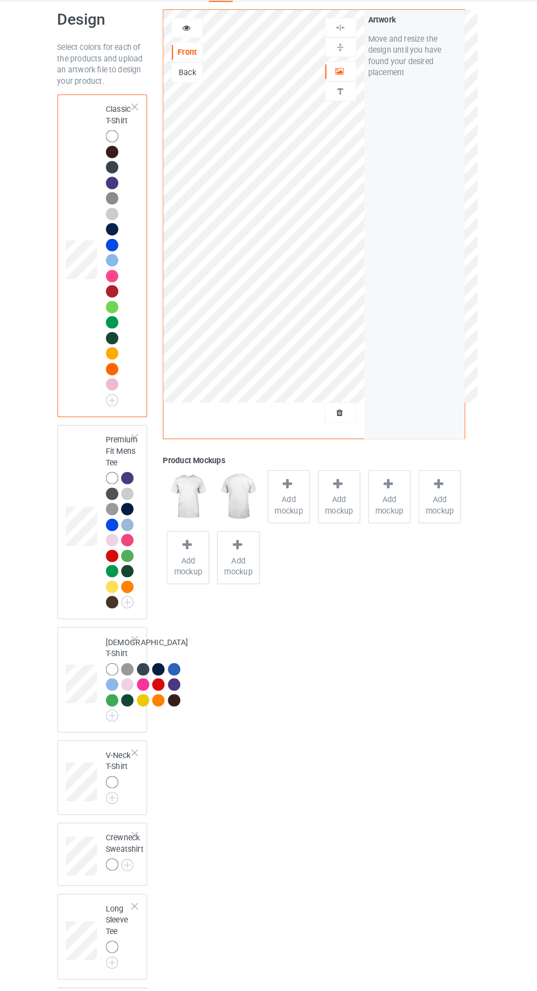
scroll to position [58, 0]
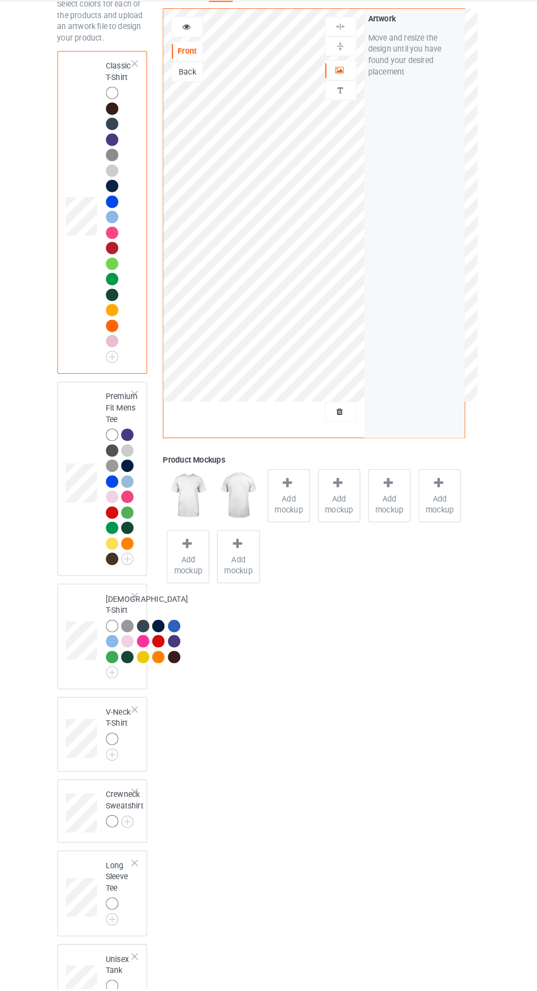
click at [0, 0] on img at bounding box center [0, 0] width 0 height 0
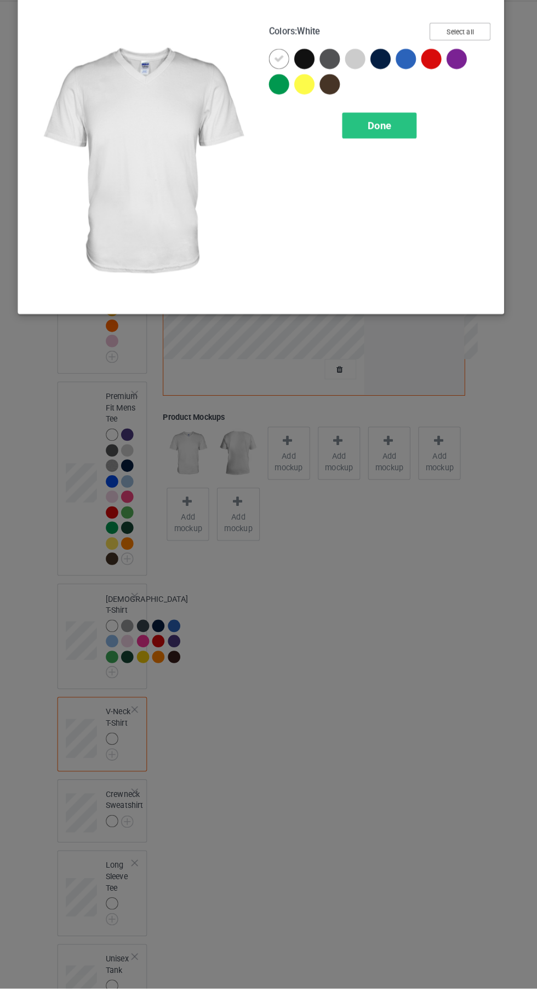
click at [483, 60] on button "Select all" at bounding box center [461, 61] width 59 height 17
click at [334, 87] on icon at bounding box center [336, 88] width 10 height 10
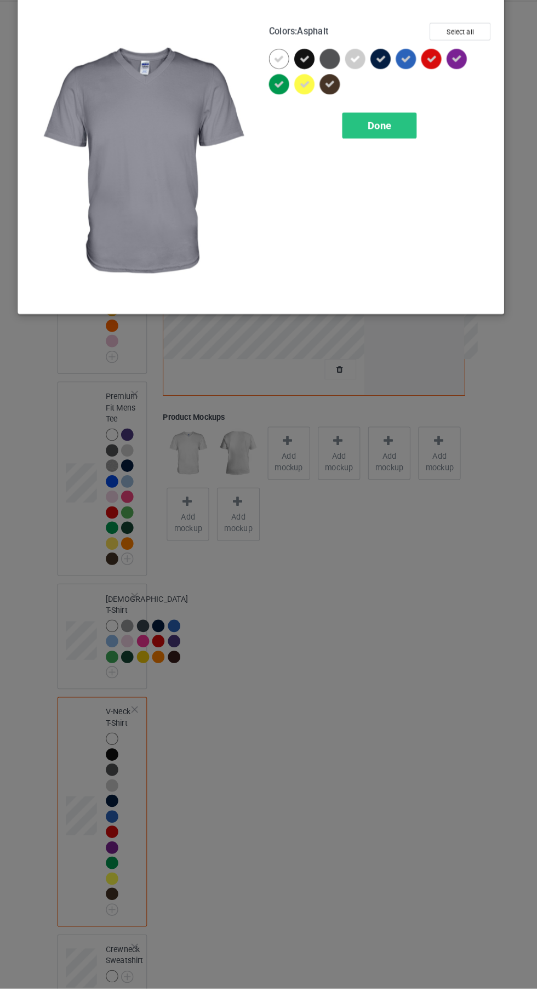
click at [400, 150] on div "Done" at bounding box center [384, 152] width 72 height 25
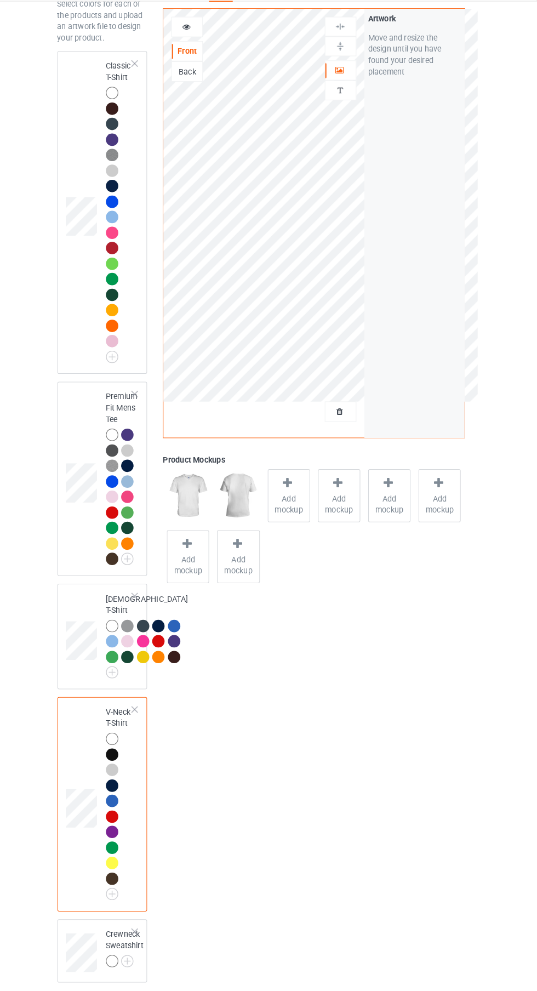
click at [0, 0] on img at bounding box center [0, 0] width 0 height 0
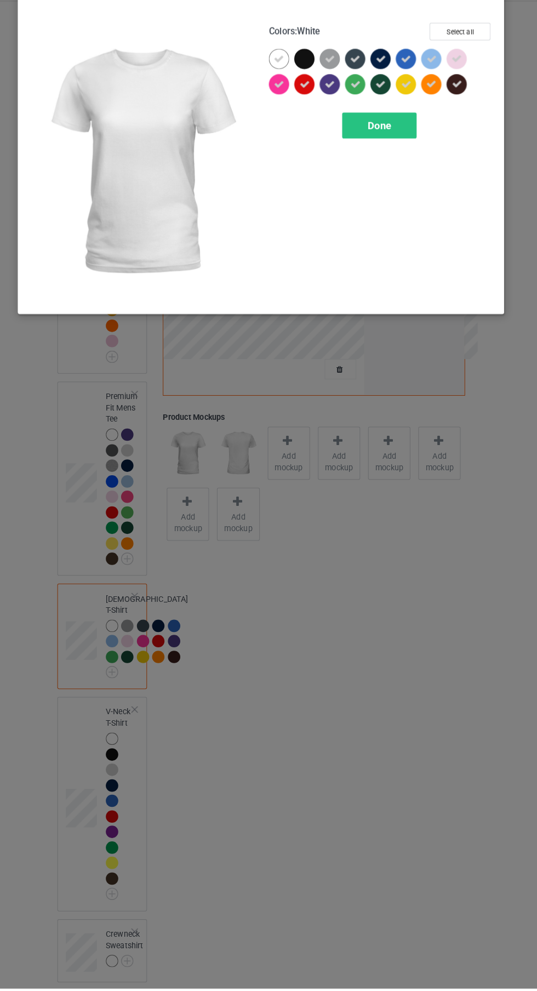
click at [412, 162] on div "Done" at bounding box center [384, 152] width 72 height 25
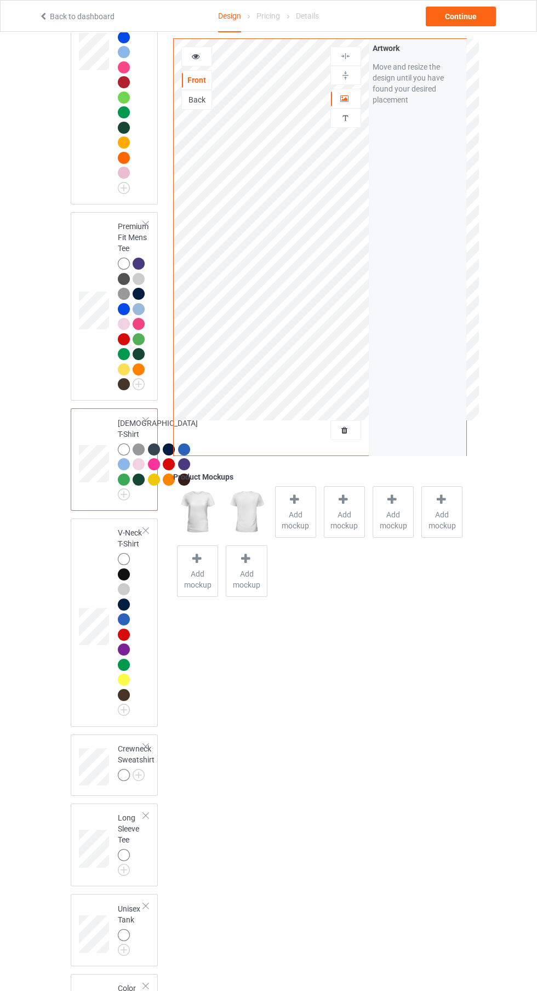
scroll to position [295, 0]
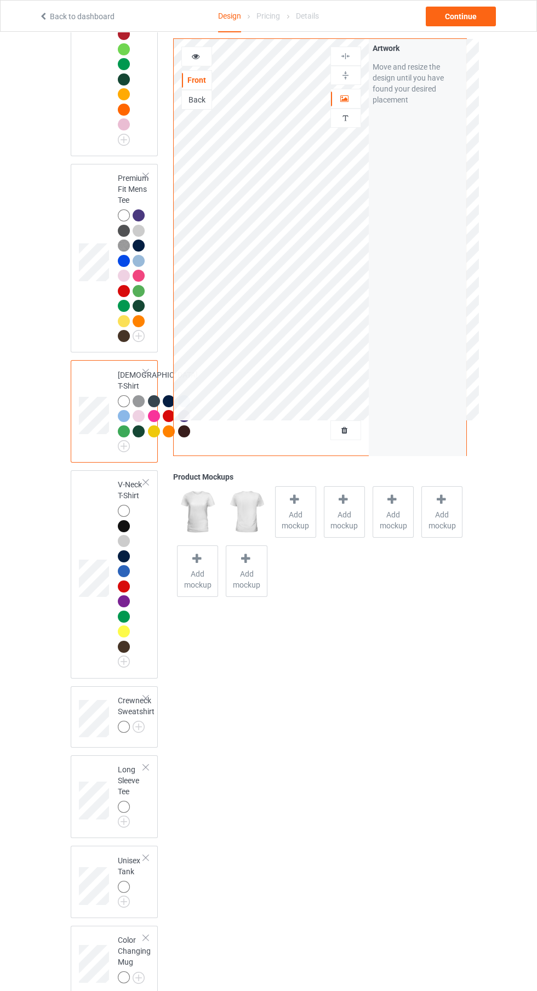
click at [0, 0] on img at bounding box center [0, 0] width 0 height 0
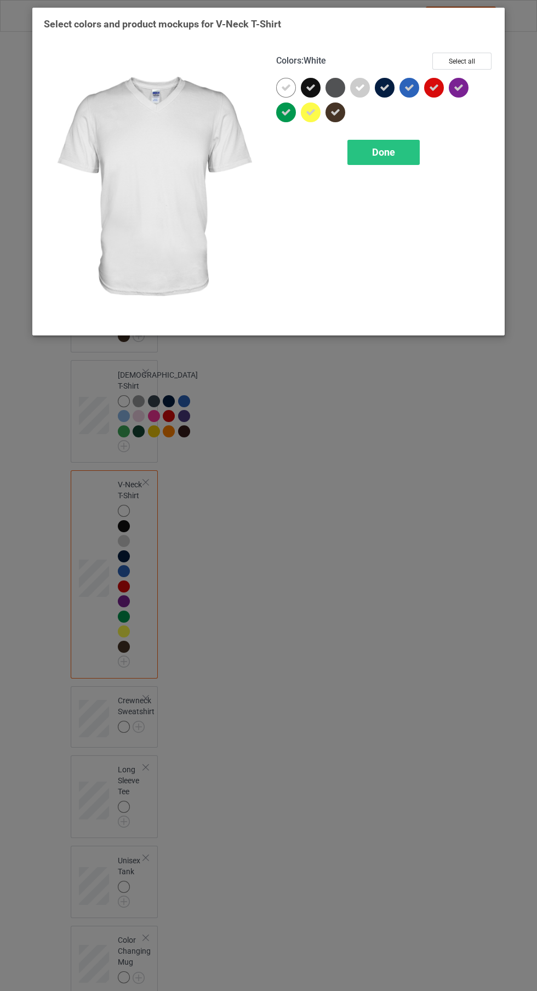
click at [311, 87] on icon at bounding box center [311, 88] width 10 height 10
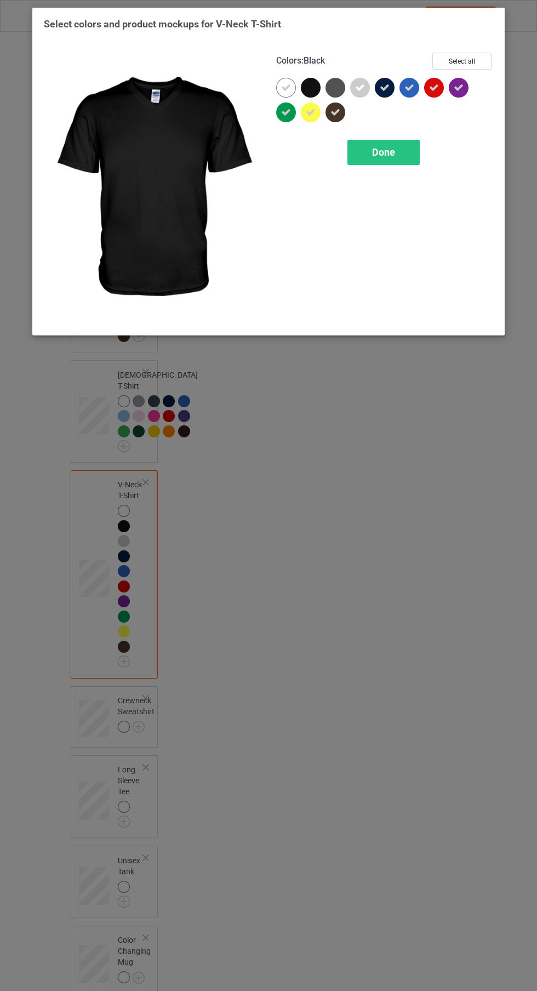
click at [396, 151] on div "Done" at bounding box center [384, 152] width 72 height 25
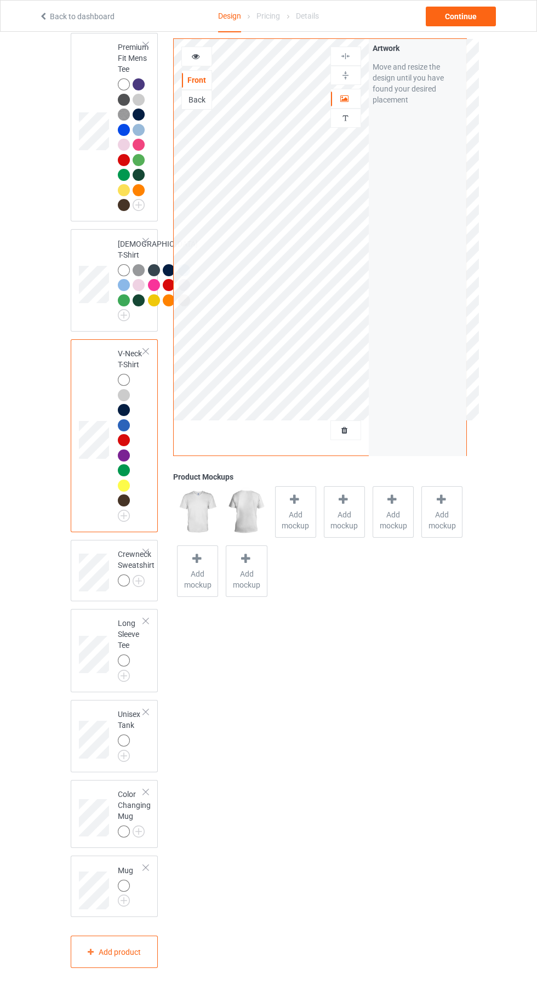
scroll to position [484, 0]
click at [0, 0] on img at bounding box center [0, 0] width 0 height 0
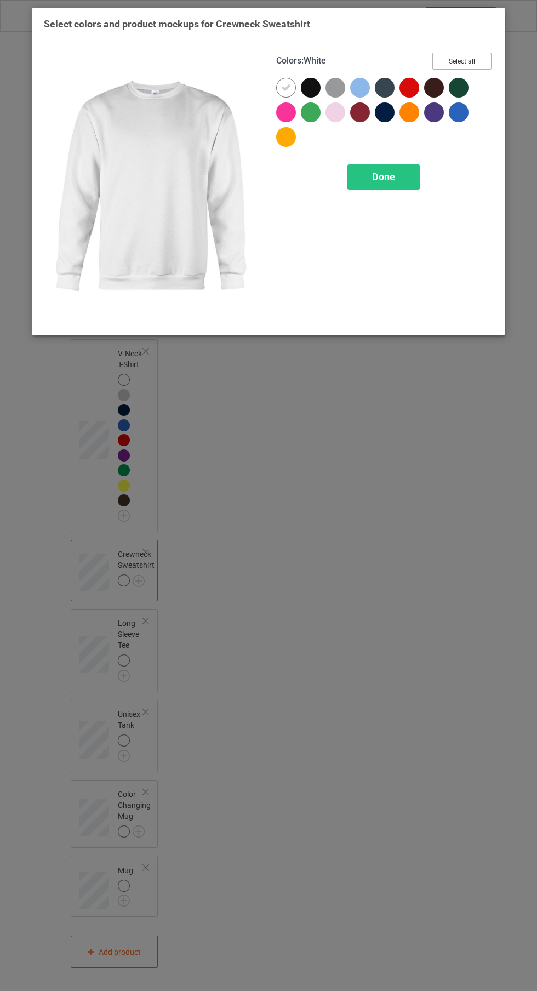
click at [491, 61] on button "Select all" at bounding box center [461, 61] width 59 height 17
click at [311, 87] on icon at bounding box center [311, 88] width 10 height 10
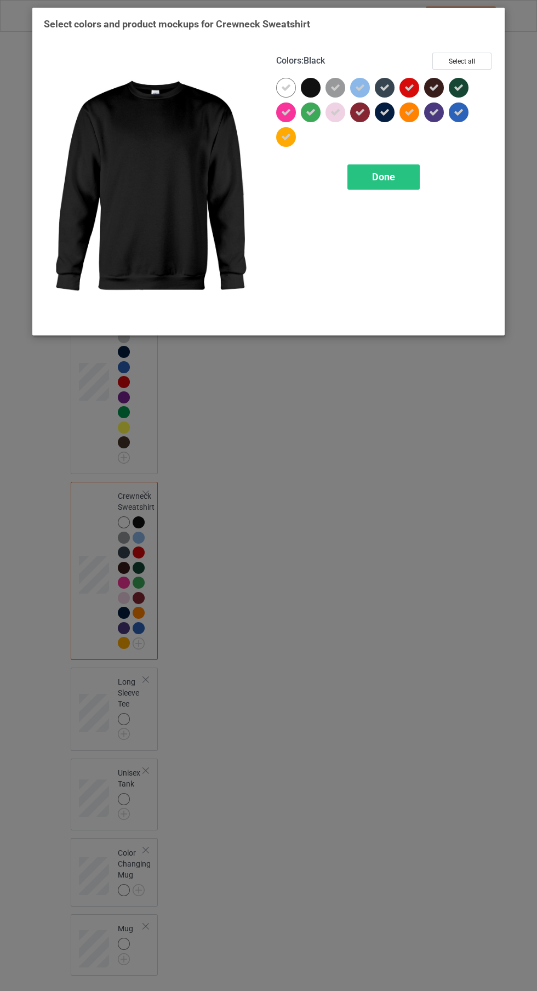
click at [405, 183] on div "Done" at bounding box center [384, 176] width 72 height 25
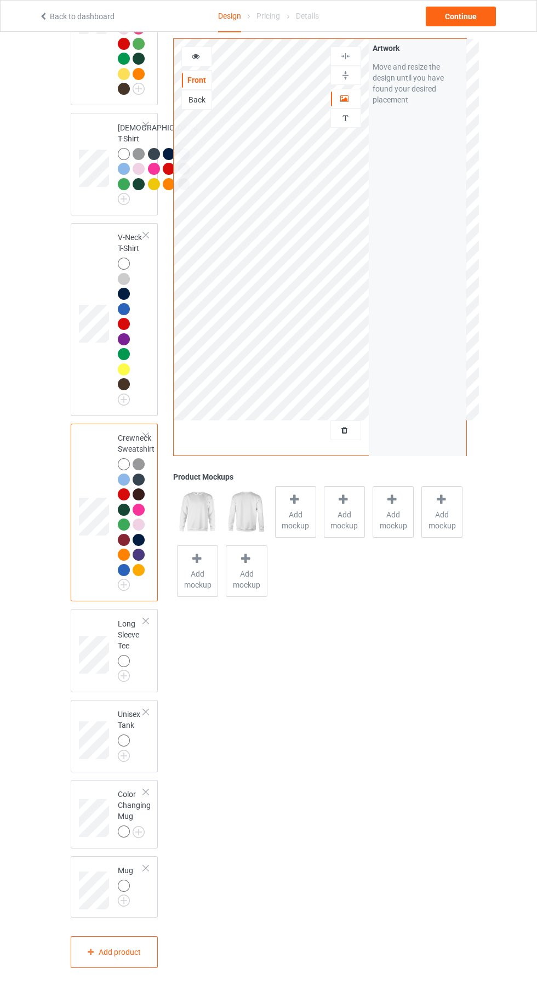
scroll to position [643, 0]
click at [0, 0] on img at bounding box center [0, 0] width 0 height 0
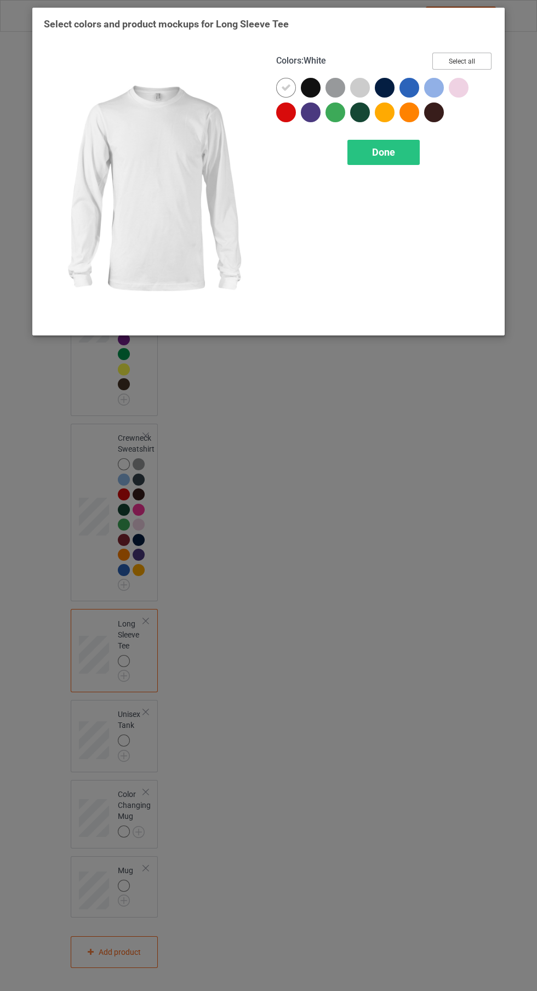
click at [473, 59] on button "Select all" at bounding box center [461, 61] width 59 height 17
click at [311, 87] on icon at bounding box center [311, 88] width 10 height 10
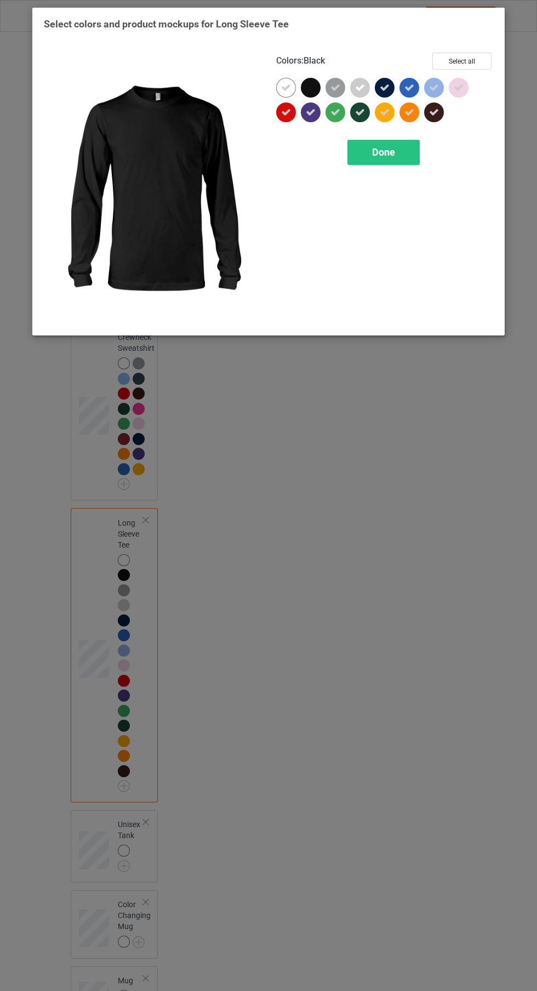
click at [396, 153] on div "Done" at bounding box center [384, 152] width 72 height 25
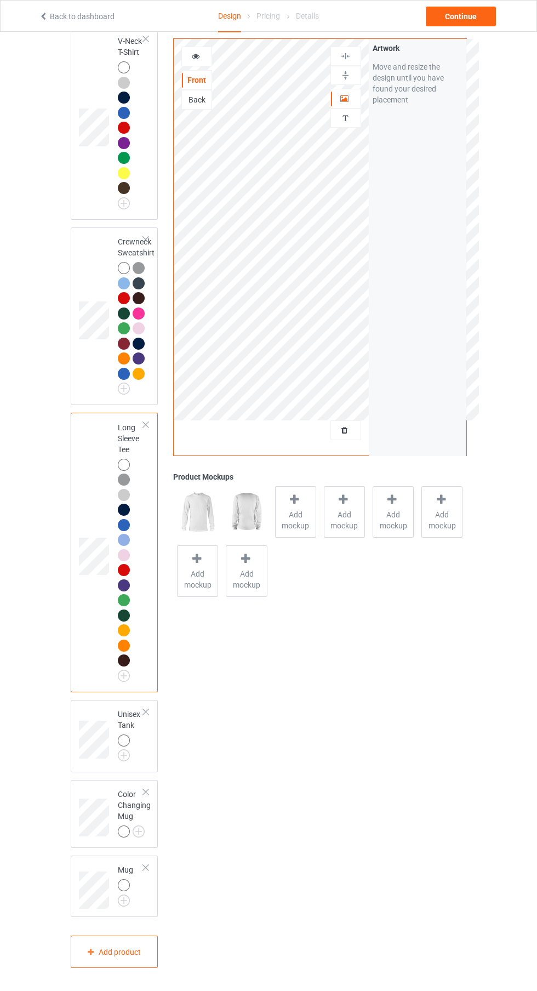
scroll to position [839, 0]
click at [0, 0] on img at bounding box center [0, 0] width 0 height 0
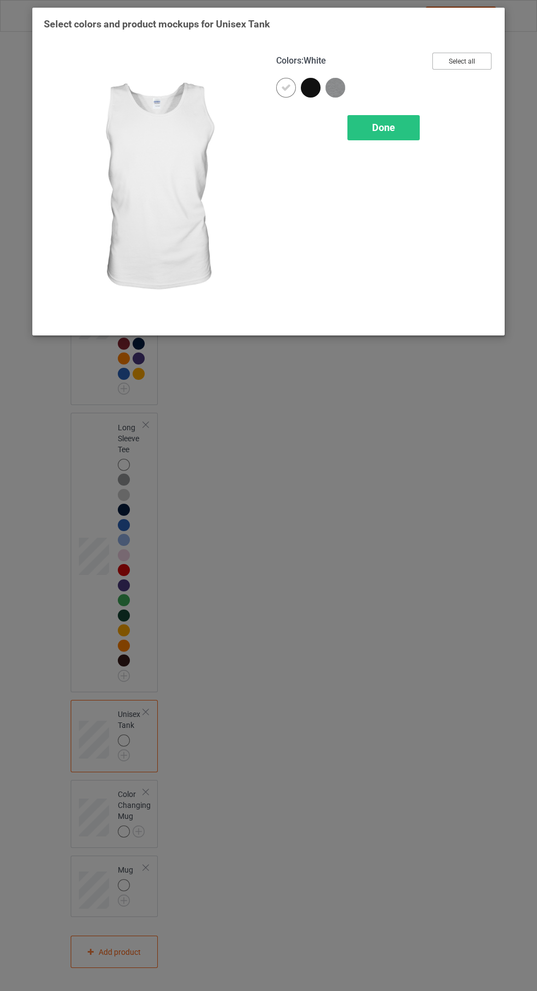
click at [469, 68] on button "Select all" at bounding box center [461, 61] width 59 height 17
click at [315, 83] on icon at bounding box center [311, 88] width 10 height 10
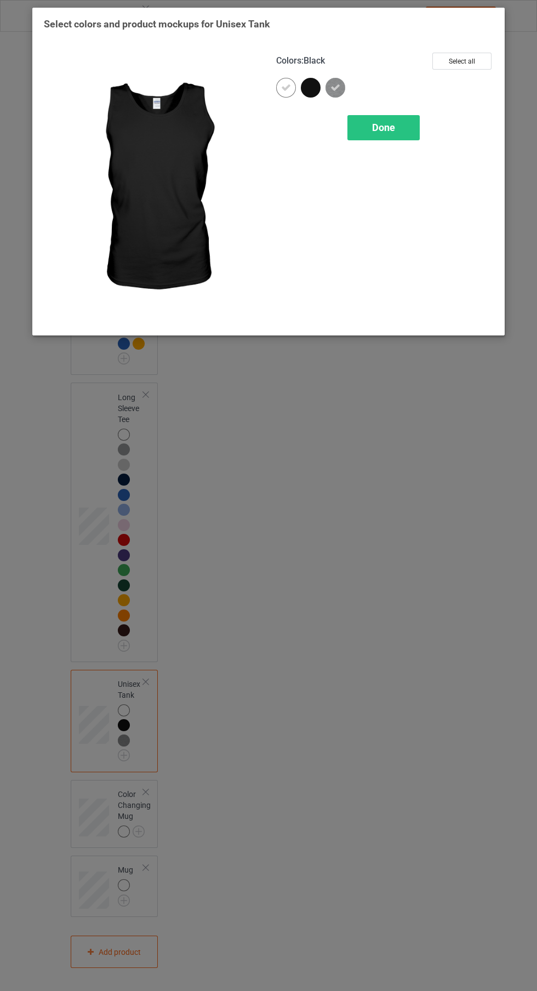
click at [395, 134] on div "Done" at bounding box center [384, 127] width 72 height 25
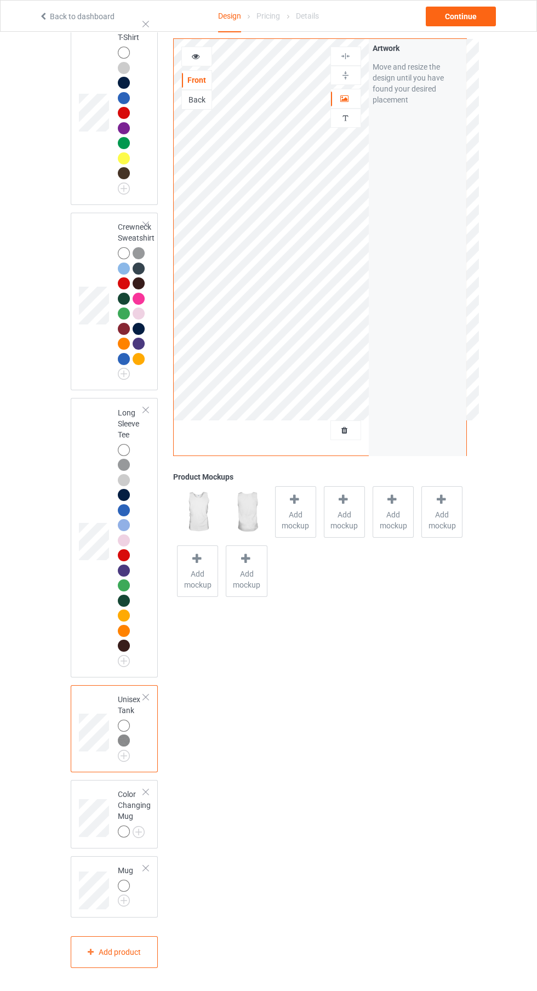
scroll to position [854, 0]
click at [0, 0] on img at bounding box center [0, 0] width 0 height 0
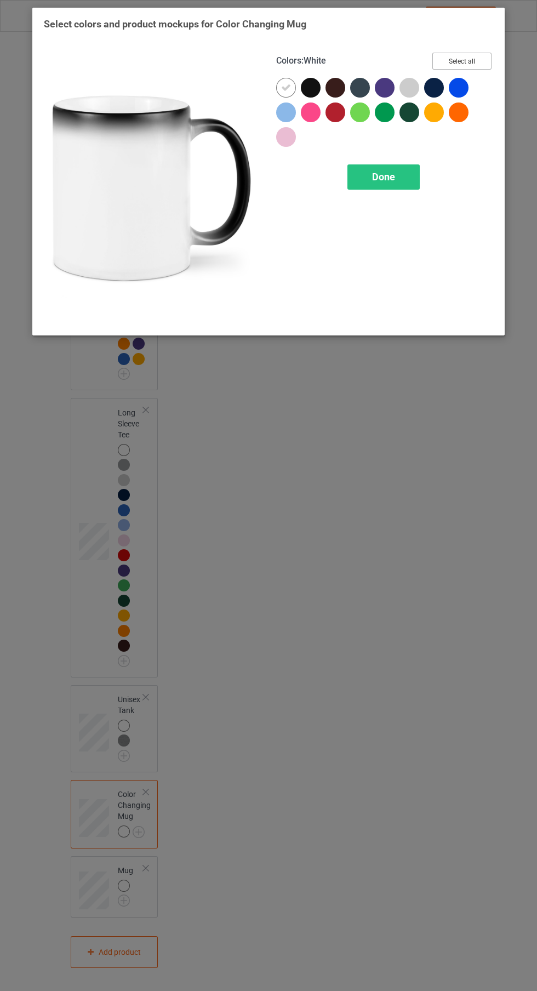
click at [485, 61] on button "Select all" at bounding box center [461, 61] width 59 height 17
click at [311, 87] on icon at bounding box center [311, 88] width 10 height 10
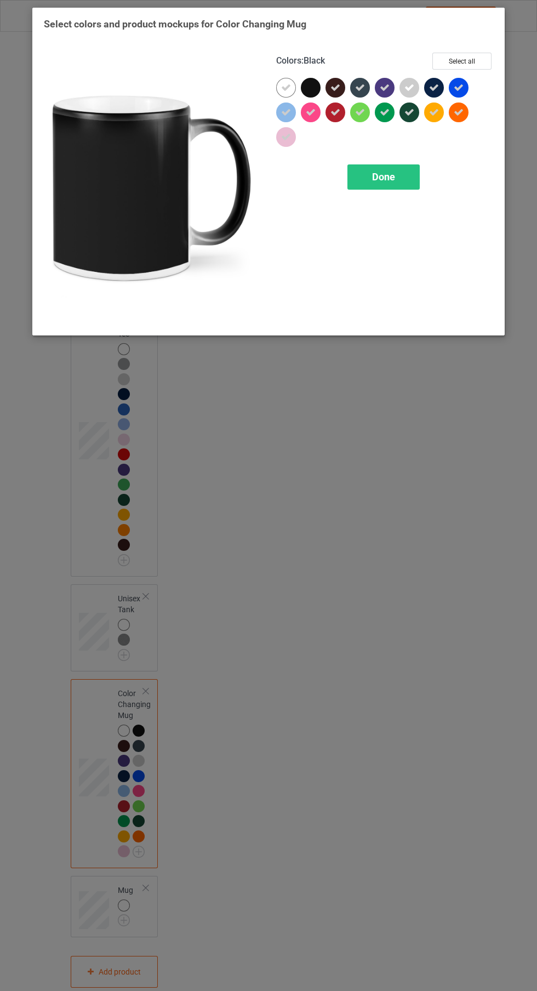
click at [396, 183] on div "Done" at bounding box center [384, 176] width 72 height 25
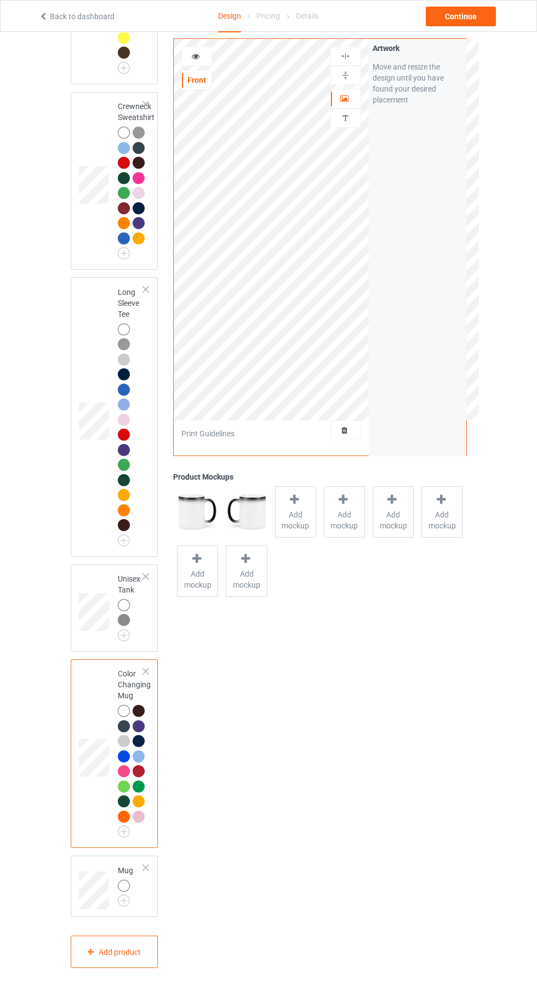
scroll to position [974, 0]
click at [124, 913] on td "Mug" at bounding box center [131, 886] width 38 height 53
click at [0, 0] on img at bounding box center [0, 0] width 0 height 0
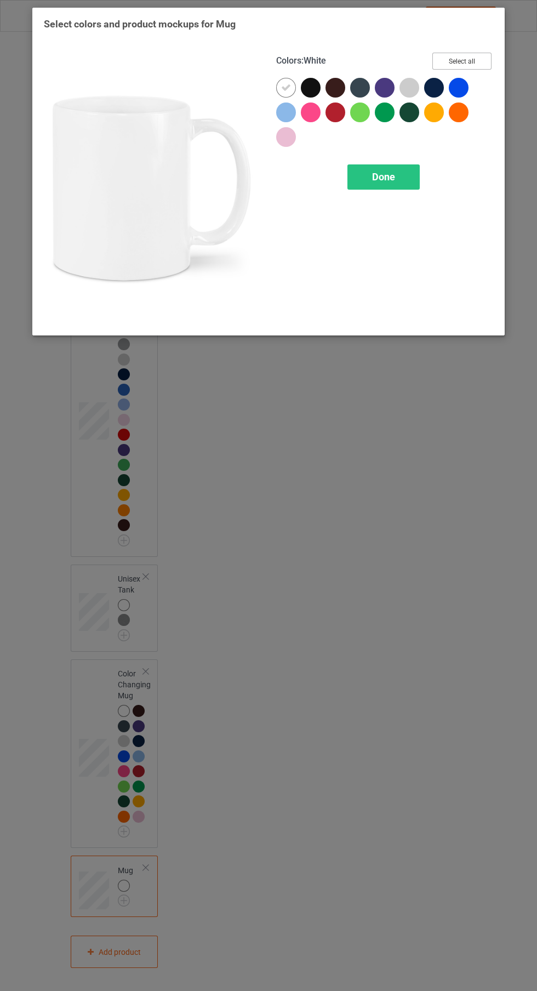
click at [474, 61] on button "Select all" at bounding box center [461, 61] width 59 height 17
click at [311, 87] on icon at bounding box center [311, 88] width 10 height 10
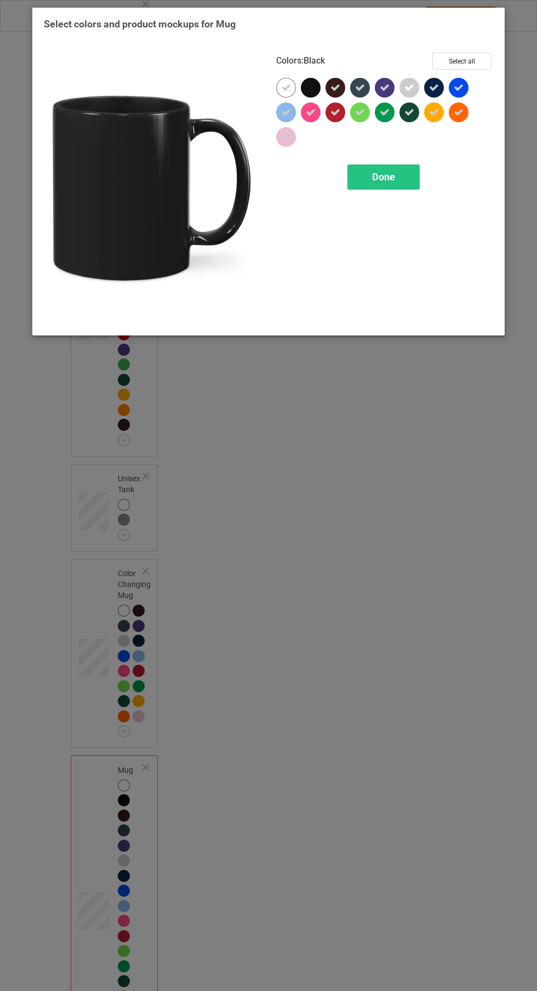
click at [402, 173] on div "Done" at bounding box center [384, 176] width 72 height 25
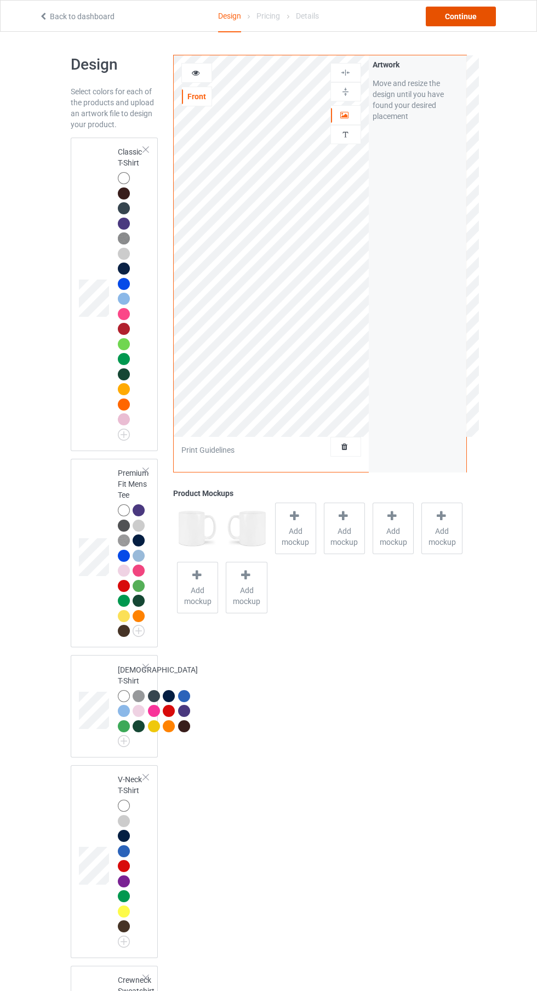
click at [483, 22] on div "Continue" at bounding box center [461, 17] width 70 height 20
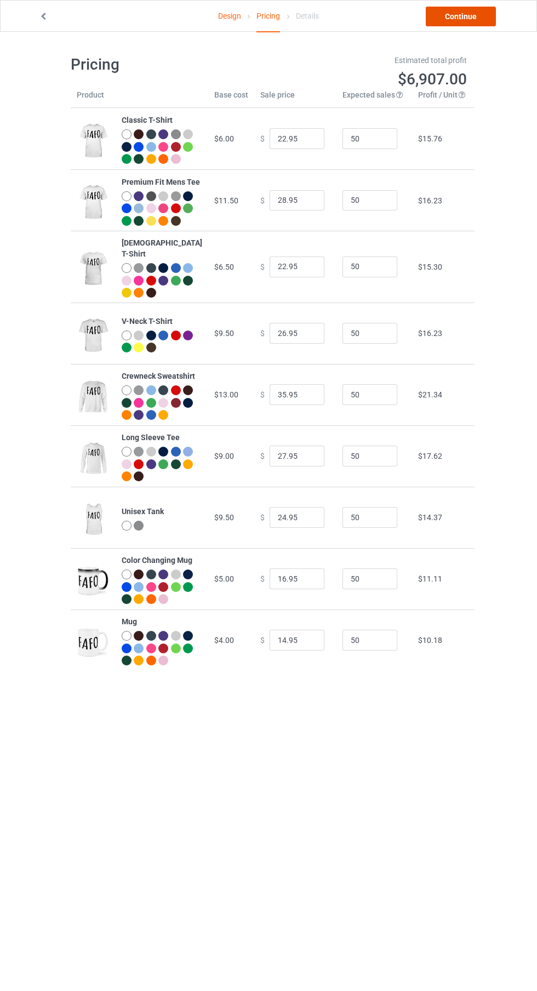
click at [471, 19] on link "Continue" at bounding box center [461, 17] width 70 height 20
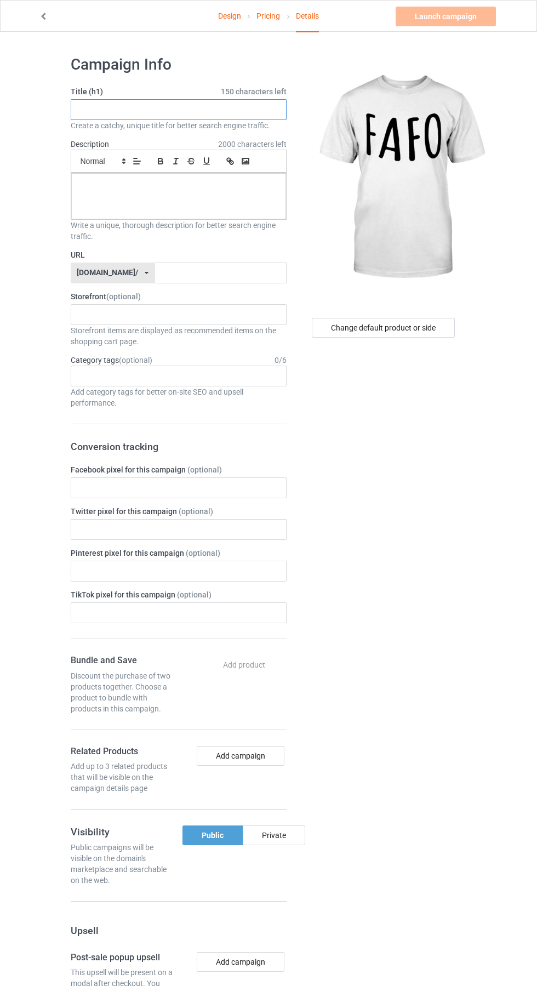
click at [221, 111] on input "text" at bounding box center [179, 109] width 216 height 21
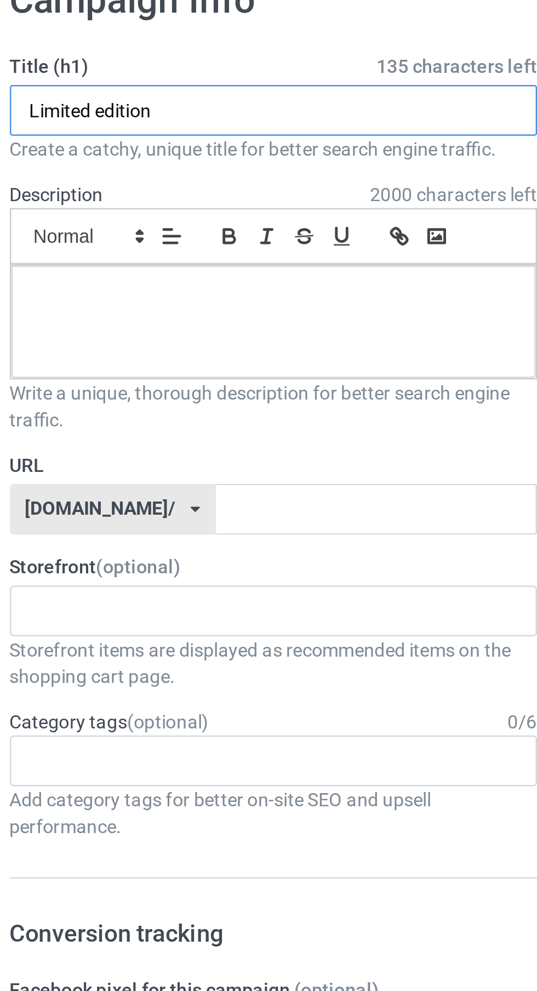
type input "Limited edition"
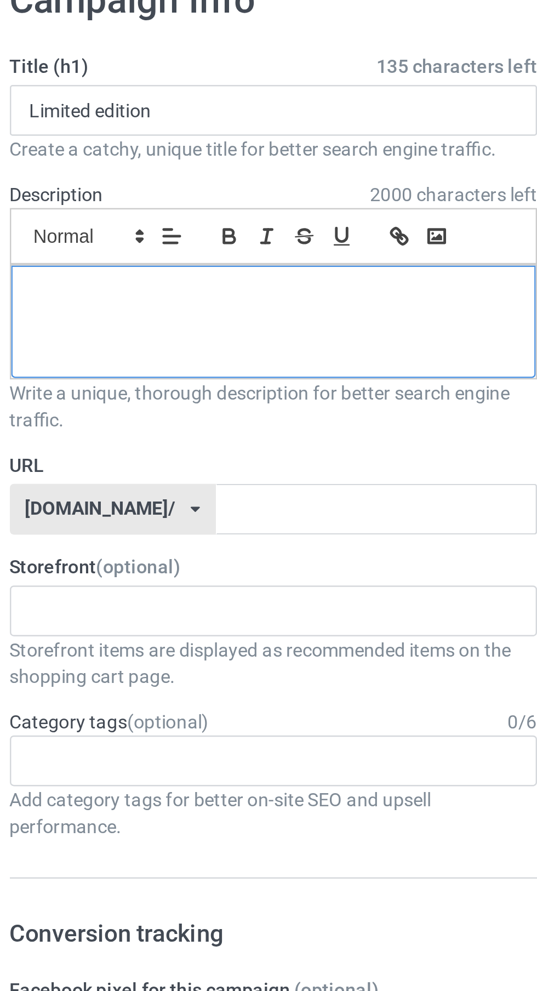
click at [182, 195] on div at bounding box center [178, 196] width 215 height 46
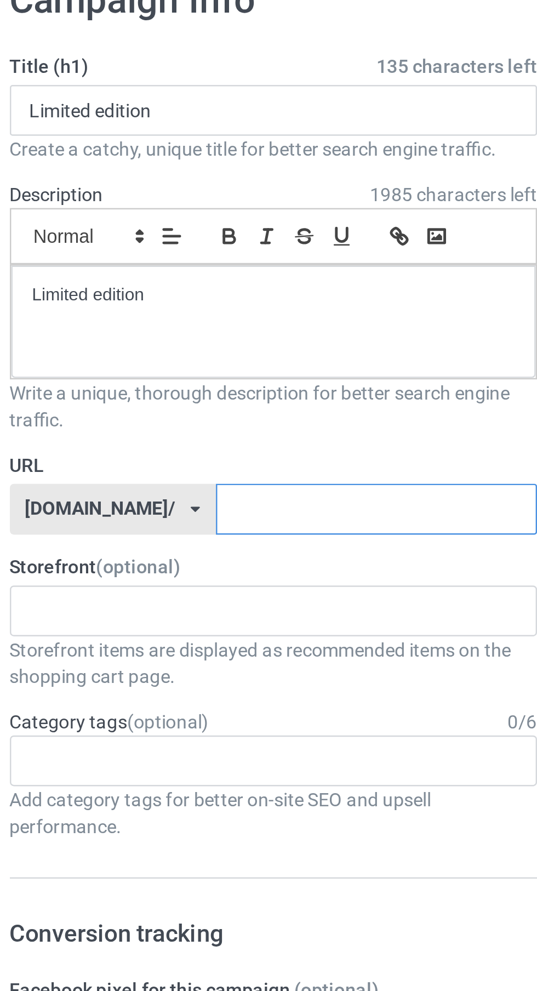
click at [213, 277] on input "text" at bounding box center [221, 273] width 132 height 21
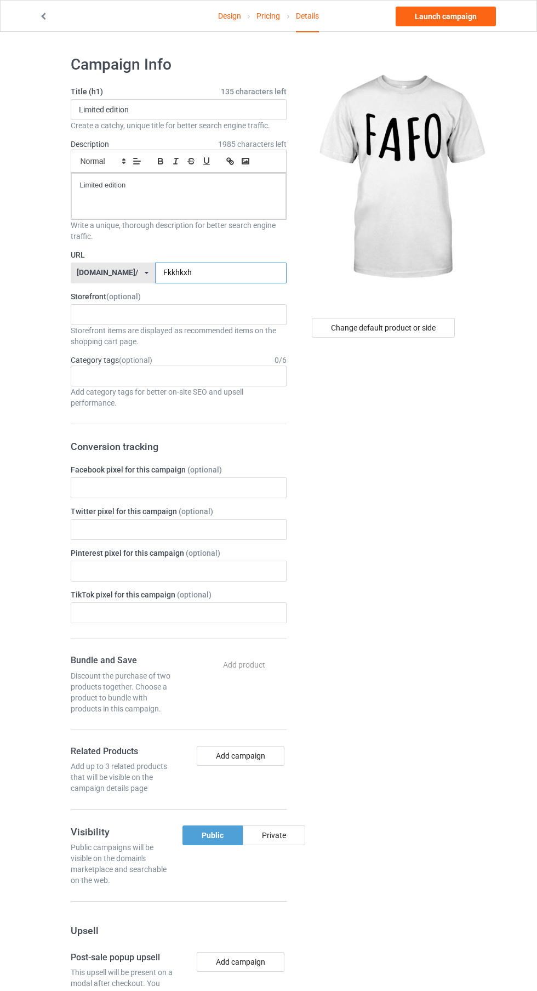
type input "Fkkhkxh"
click at [432, 335] on div "Change default product or side" at bounding box center [383, 328] width 143 height 20
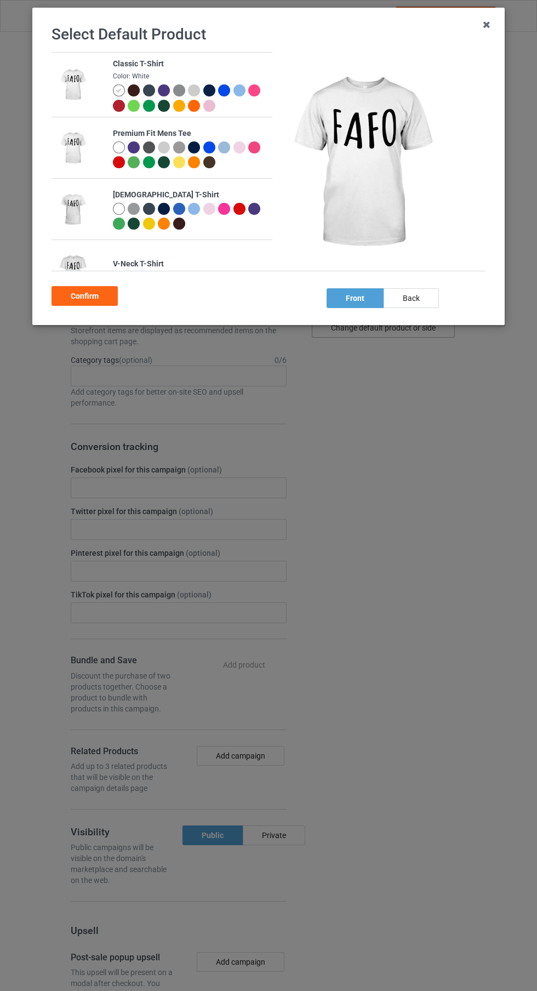
scroll to position [338, 0]
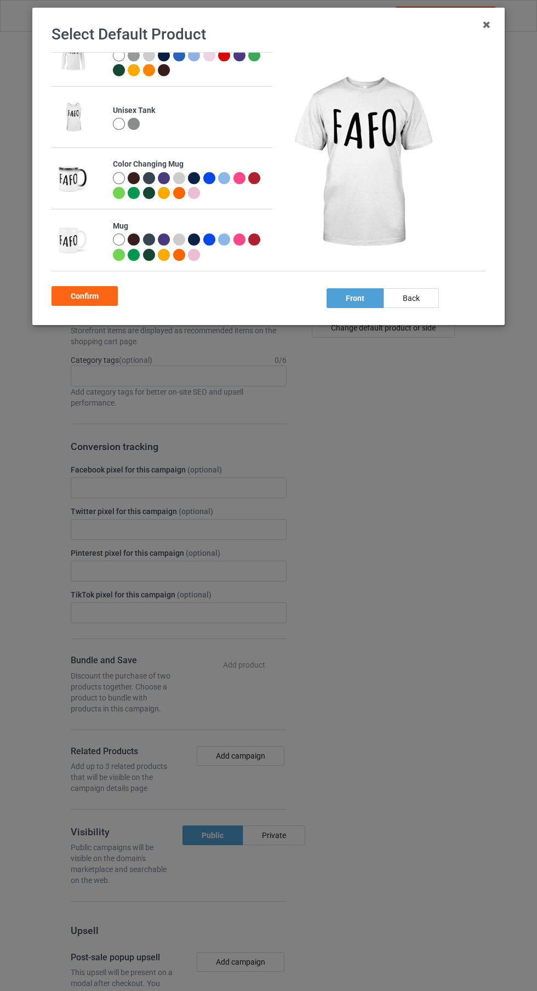
click at [117, 178] on div at bounding box center [119, 178] width 12 height 12
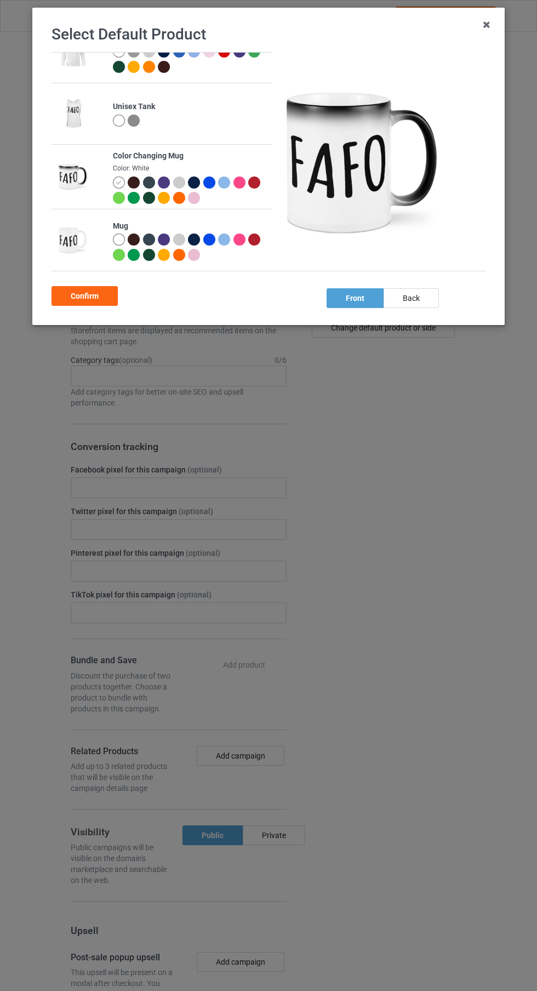
scroll to position [334, 0]
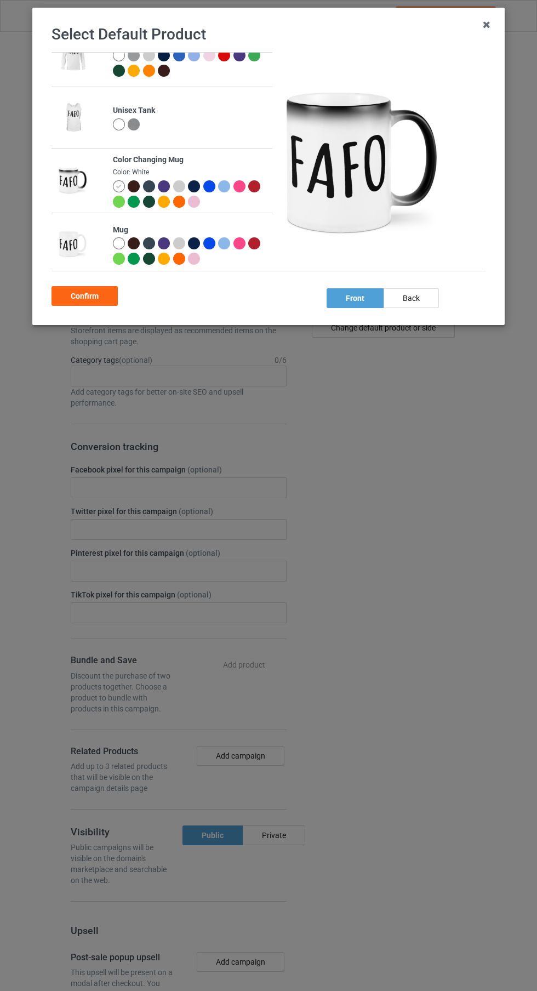
click at [159, 200] on div at bounding box center [164, 202] width 12 height 12
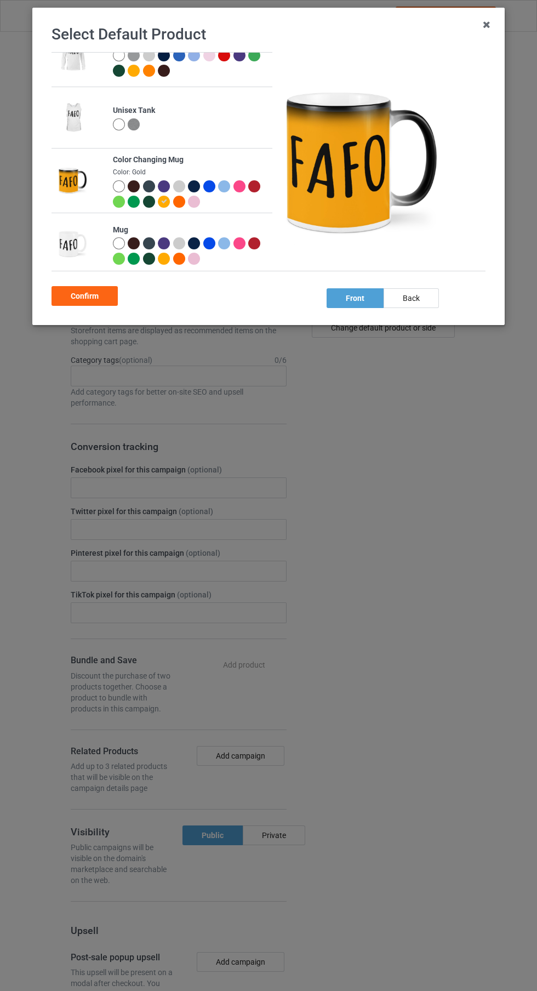
click at [115, 181] on div at bounding box center [119, 186] width 12 height 12
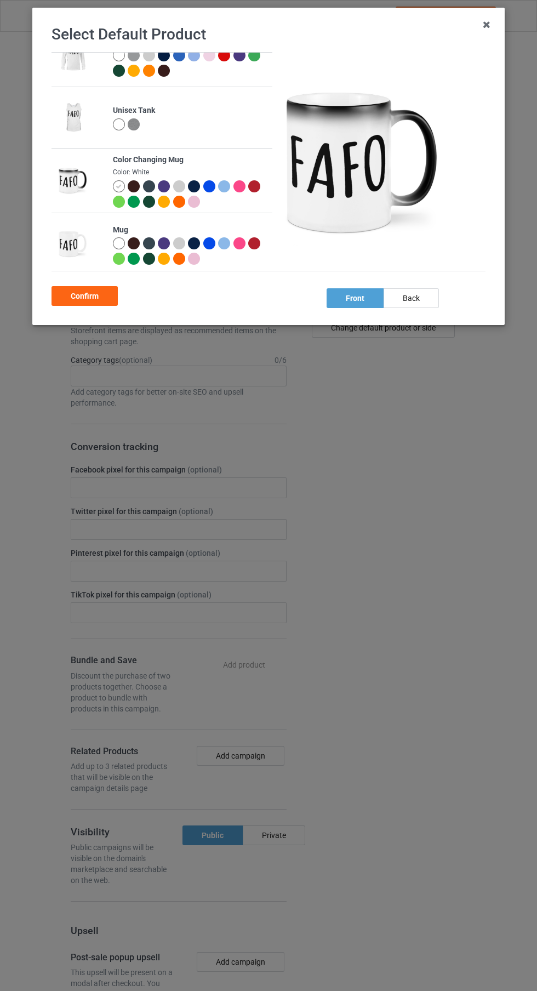
click at [101, 292] on div "Confirm" at bounding box center [85, 296] width 66 height 20
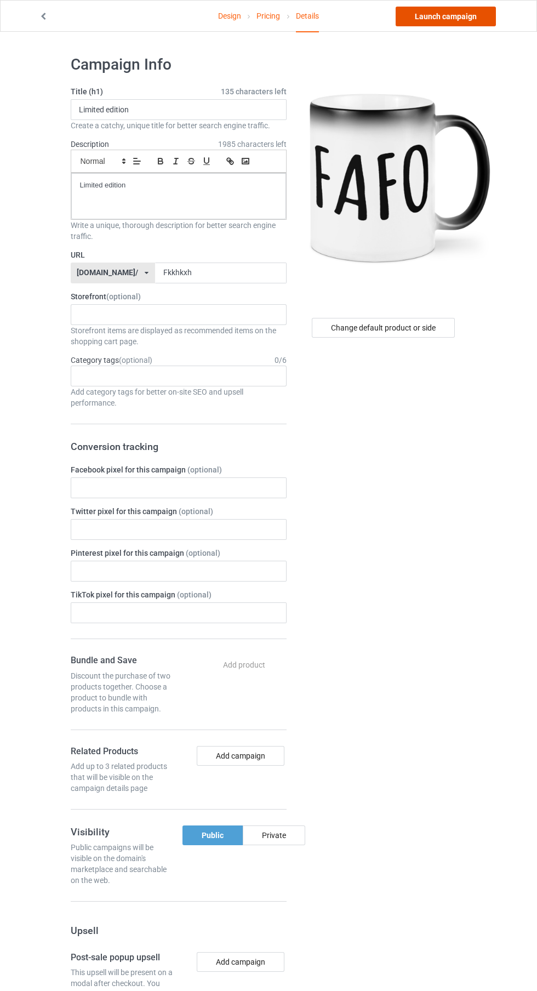
click at [477, 19] on link "Launch campaign" at bounding box center [446, 17] width 100 height 20
